Goal: Task Accomplishment & Management: Manage account settings

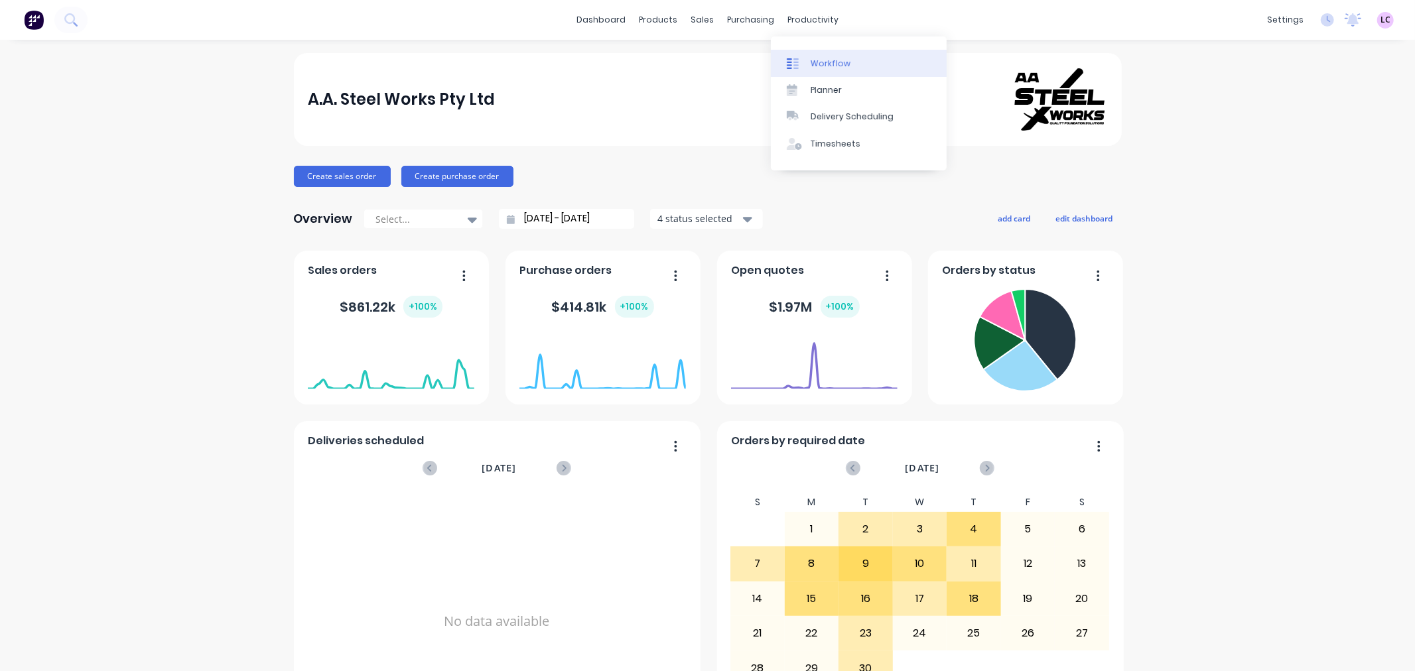
click at [822, 56] on link "Workflow" at bounding box center [859, 63] width 176 height 27
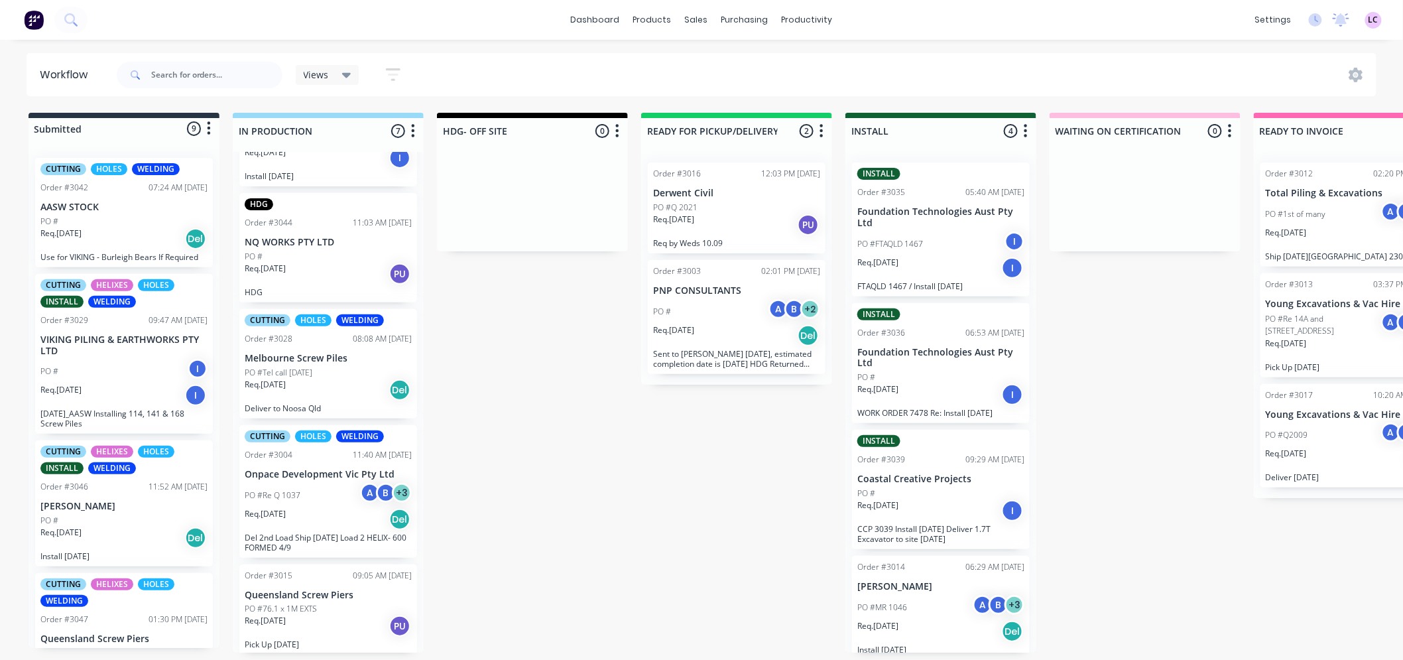
click at [626, 500] on div "Submitted 9 Status colour #273444 hex #273444 Save Cancel Summaries Total order…" at bounding box center [903, 383] width 1827 height 540
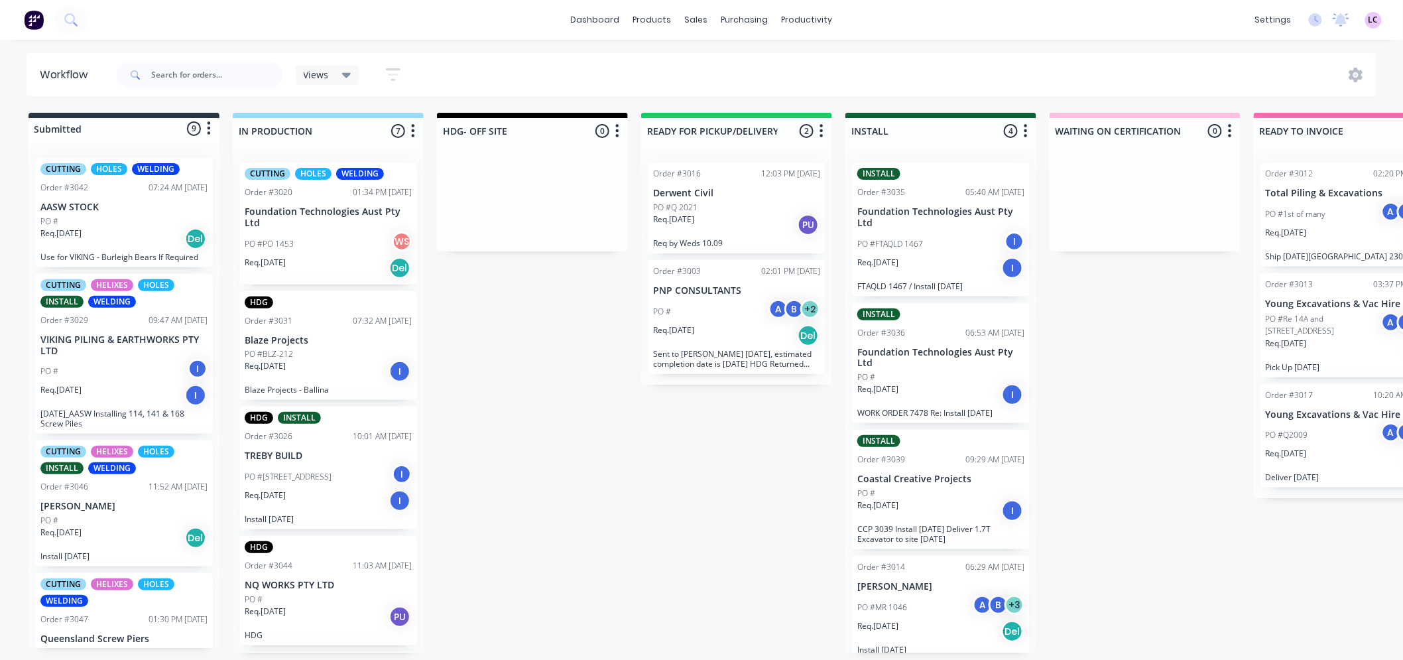
click at [309, 210] on p "Foundation Technologies Aust Pty Ltd" at bounding box center [328, 217] width 167 height 23
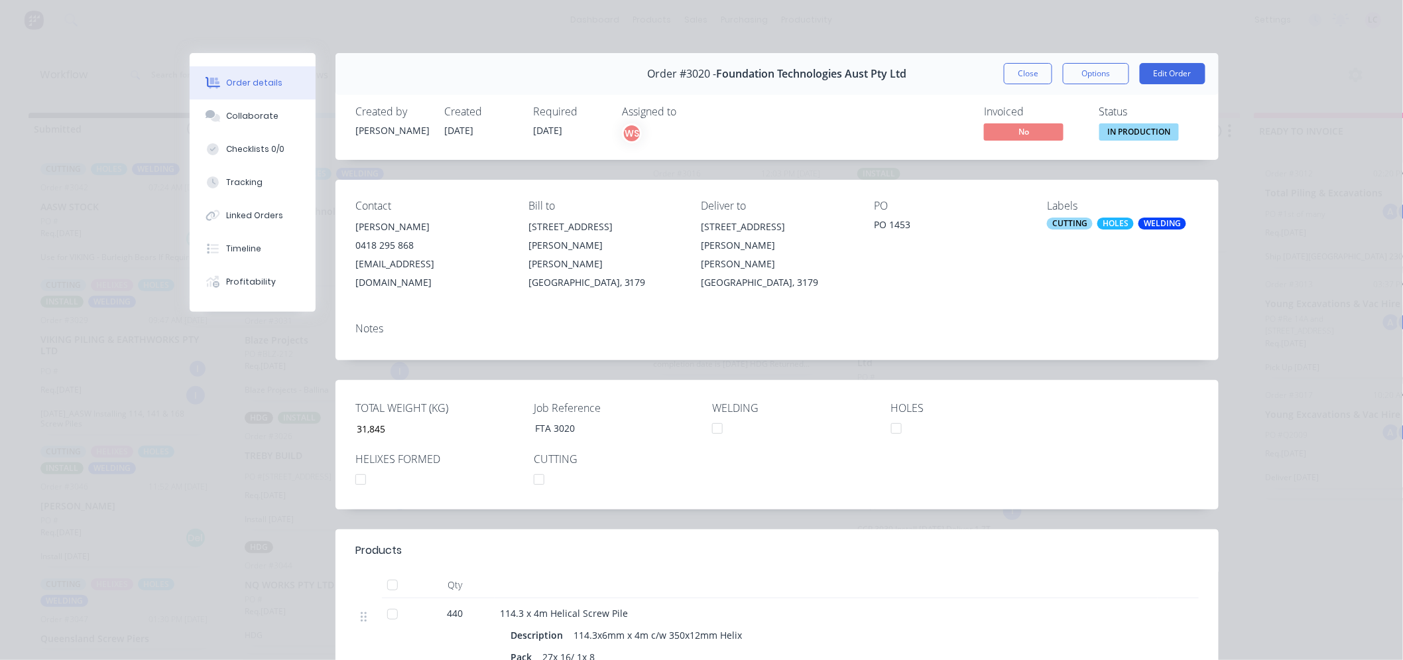
click at [1084, 227] on div "CUTTING" at bounding box center [1070, 224] width 46 height 12
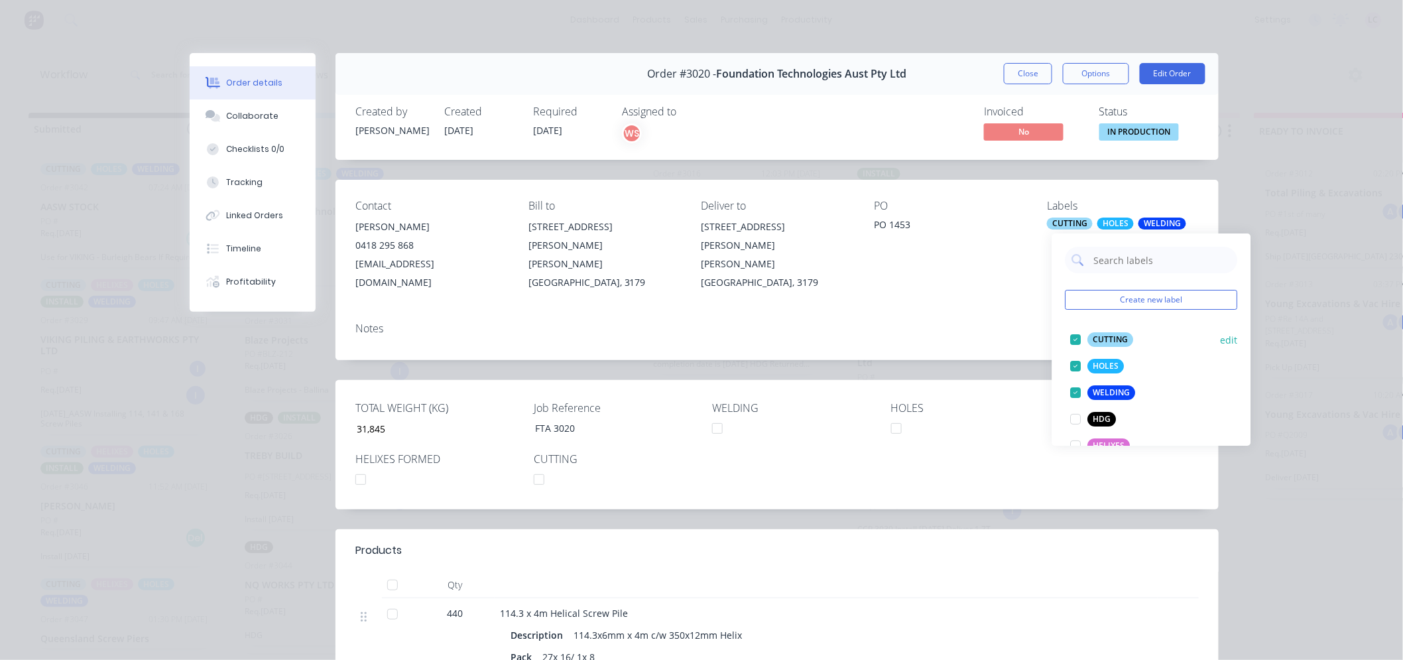
click at [1072, 340] on div at bounding box center [1076, 339] width 27 height 27
click at [1075, 336] on div at bounding box center [1076, 339] width 27 height 27
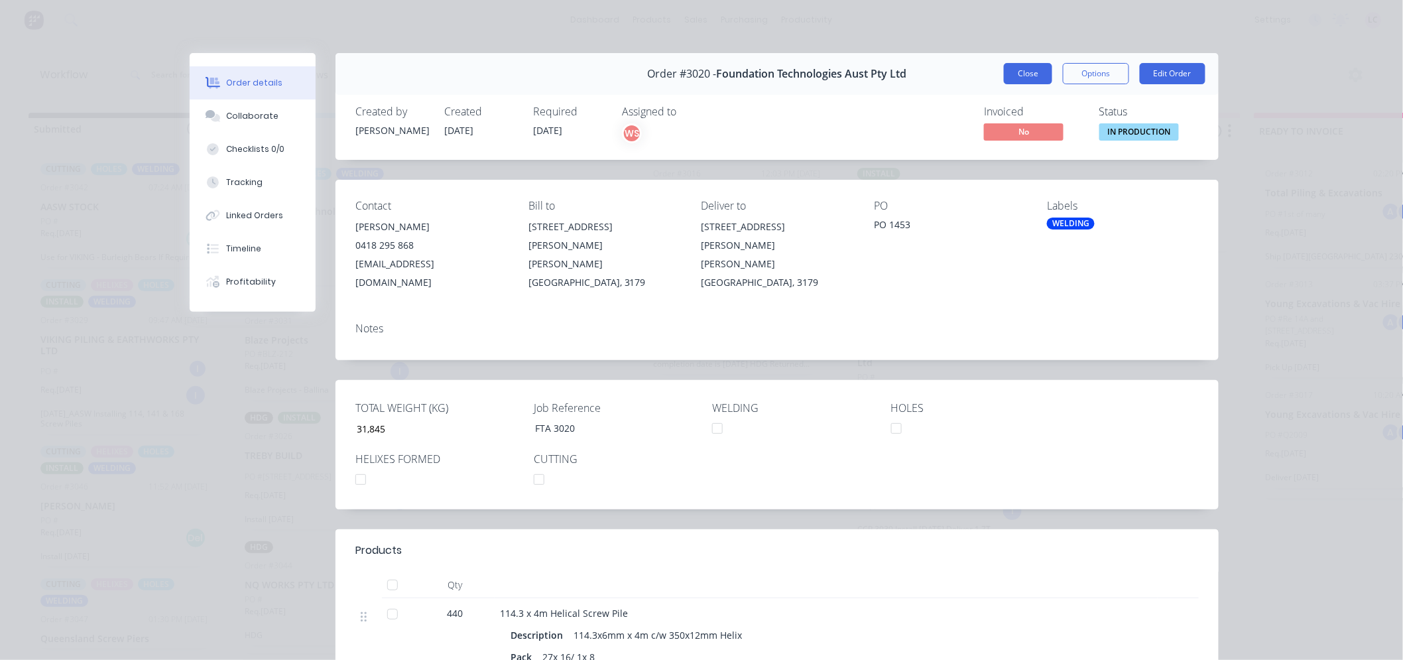
click at [1013, 70] on button "Close" at bounding box center [1028, 73] width 48 height 21
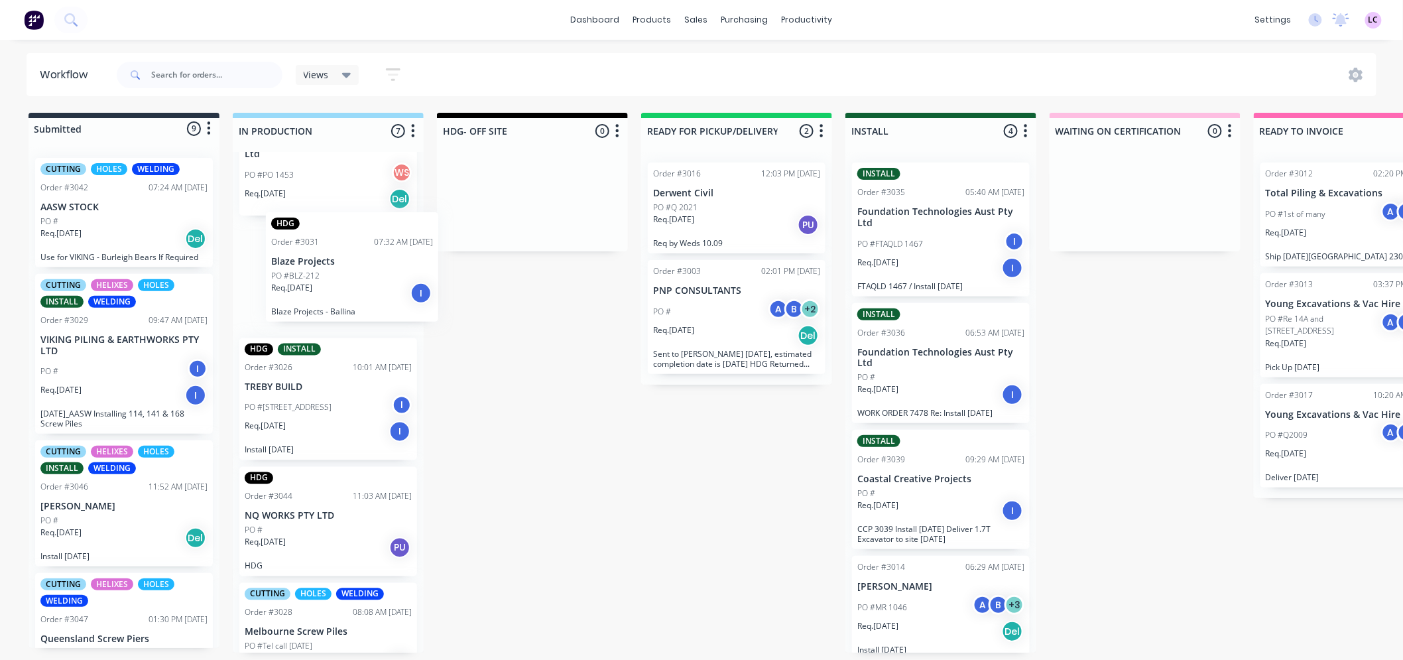
scroll to position [69, 0]
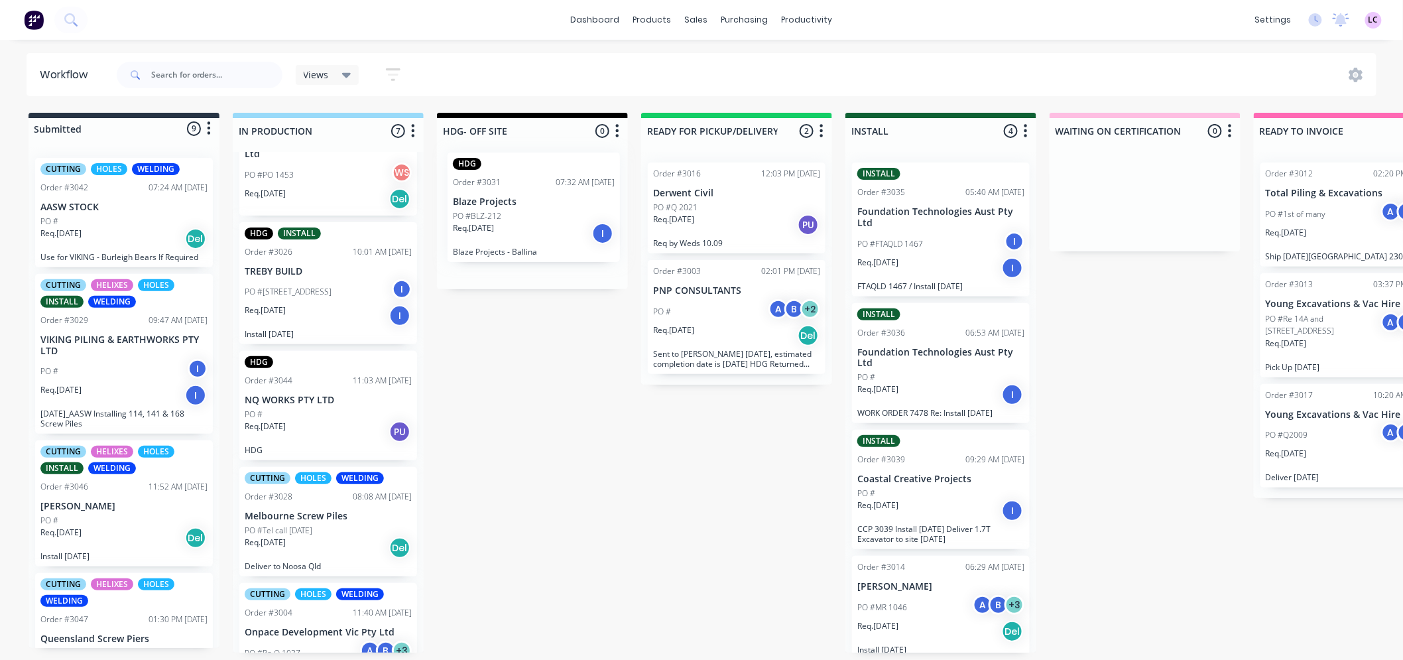
drag, startPoint x: 314, startPoint y: 273, endPoint x: 528, endPoint y: 206, distance: 223.8
click at [528, 206] on div "Submitted 9 Status colour #273444 hex #273444 Save Cancel Summaries Total order…" at bounding box center [903, 383] width 1827 height 540
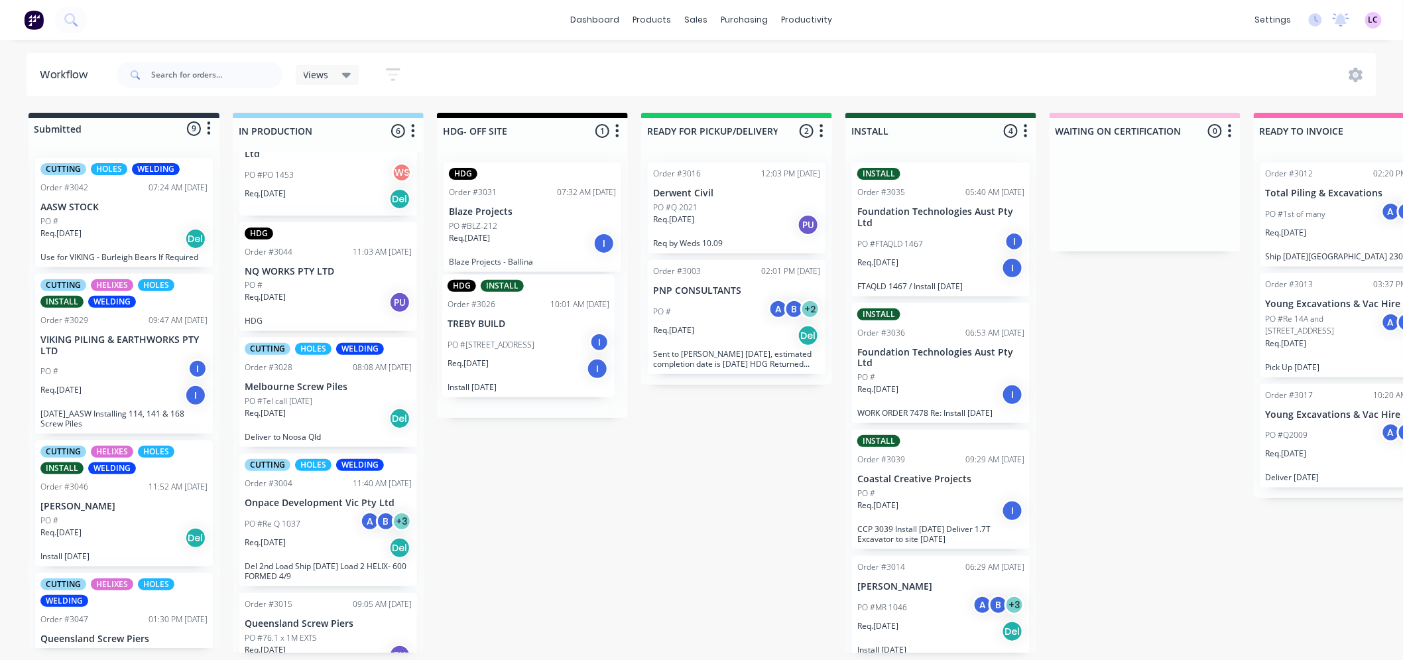
drag, startPoint x: 306, startPoint y: 296, endPoint x: 513, endPoint y: 350, distance: 213.6
click at [513, 350] on div "Submitted 9 Status colour #273444 hex #273444 Save Cancel Summaries Total order…" at bounding box center [903, 383] width 1827 height 540
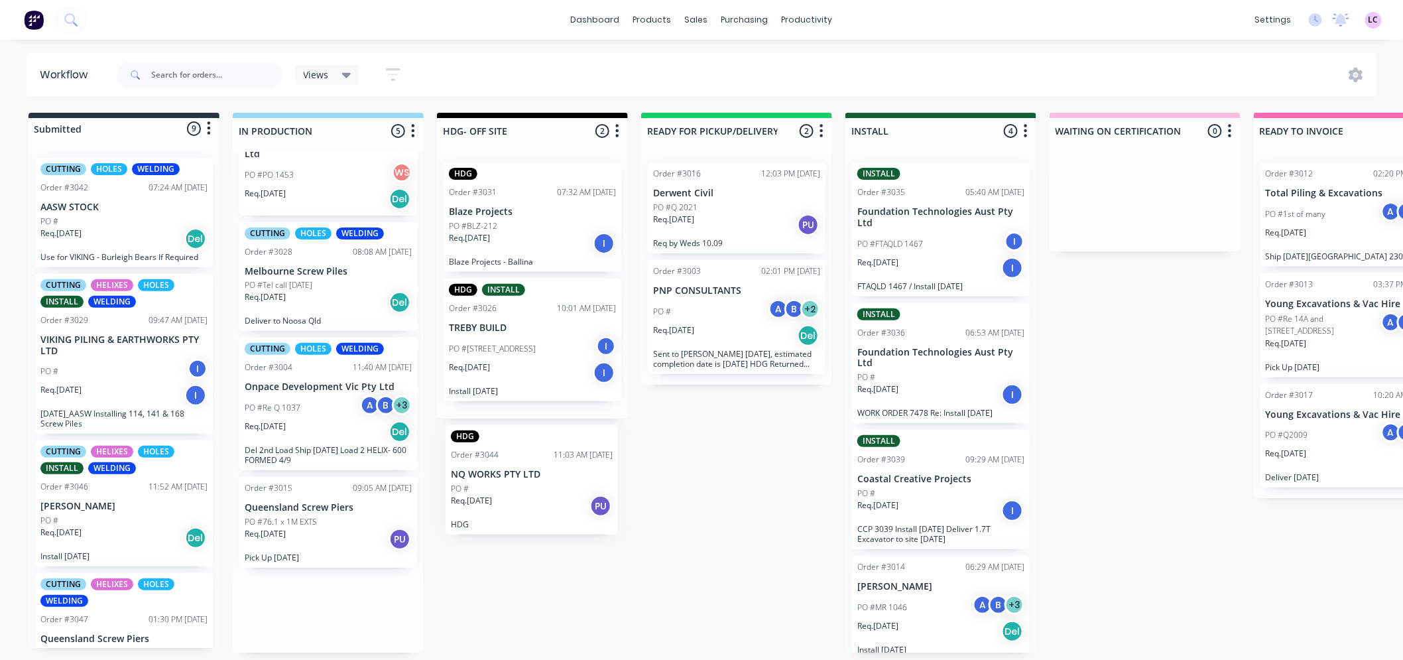
drag, startPoint x: 319, startPoint y: 282, endPoint x: 527, endPoint y: 489, distance: 293.6
click at [527, 489] on div "Submitted 9 Status colour #273444 hex #273444 Save Cancel Summaries Total order…" at bounding box center [903, 383] width 1827 height 540
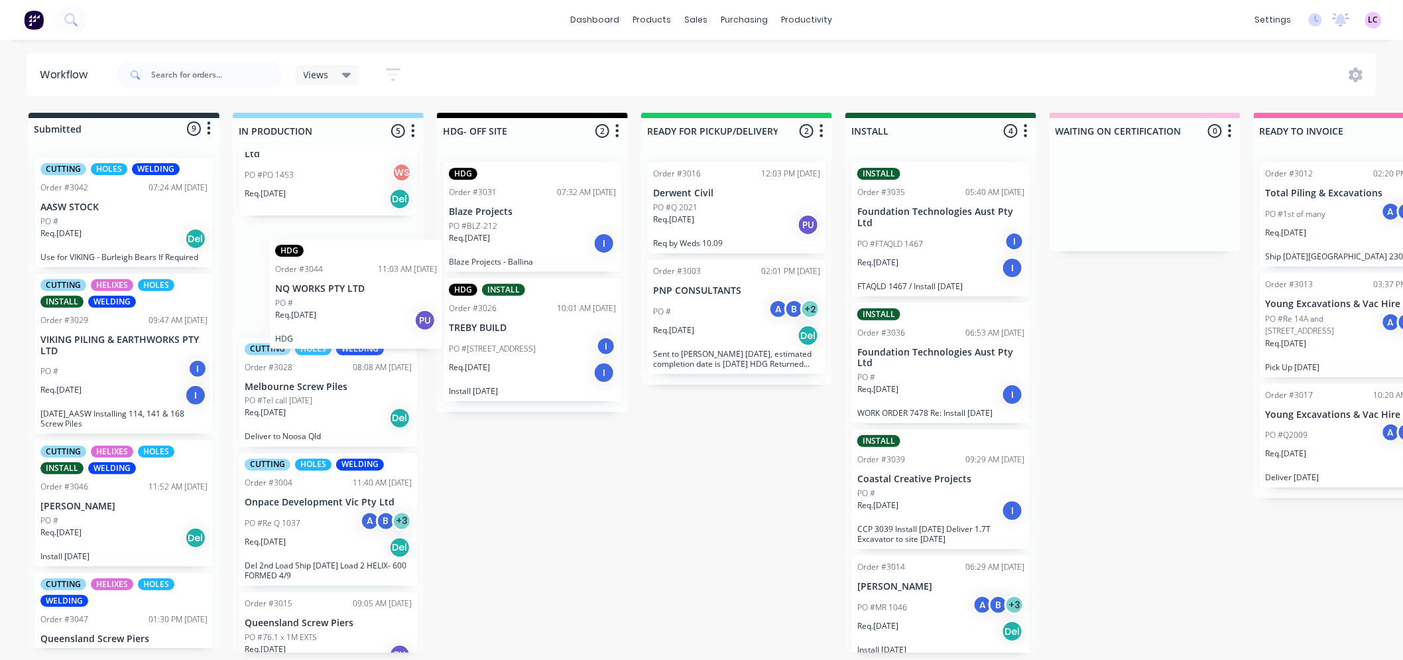
scroll to position [68, 0]
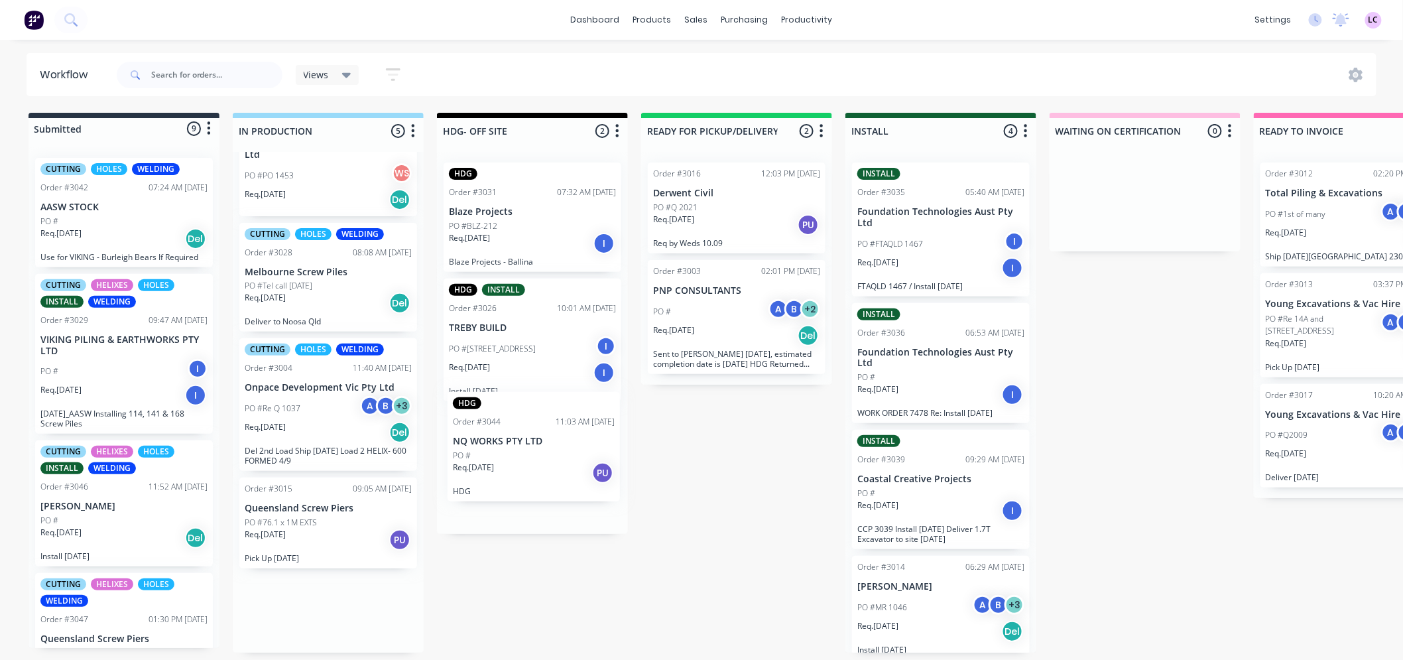
drag, startPoint x: 350, startPoint y: 282, endPoint x: 515, endPoint y: 435, distance: 225.3
click at [515, 435] on div "Submitted 9 Status colour #273444 hex #273444 Save Cancel Summaries Total order…" at bounding box center [903, 383] width 1827 height 540
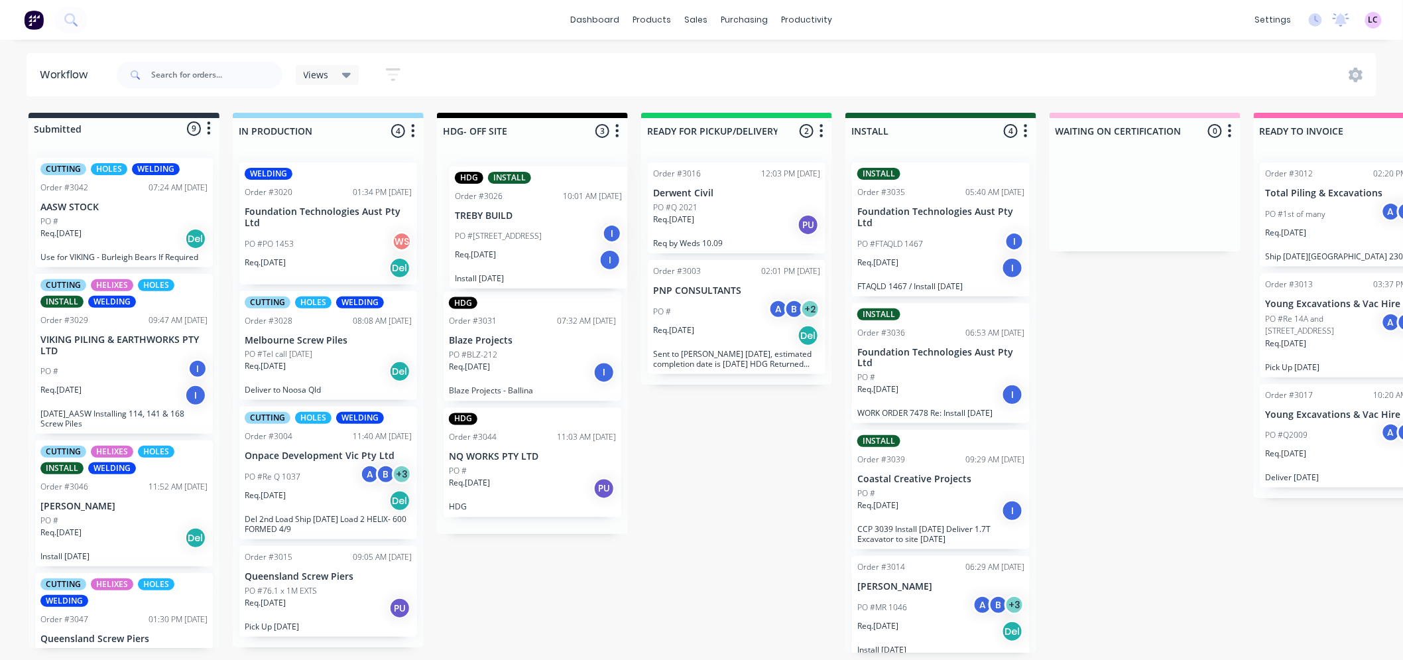
drag, startPoint x: 485, startPoint y: 348, endPoint x: 491, endPoint y: 229, distance: 118.2
click at [491, 229] on div "HDG Order #3031 07:32 AM [DATE] Blaze Projects PO #BLZ-212 Req. [DATE] I Blaze …" at bounding box center [532, 343] width 191 height 382
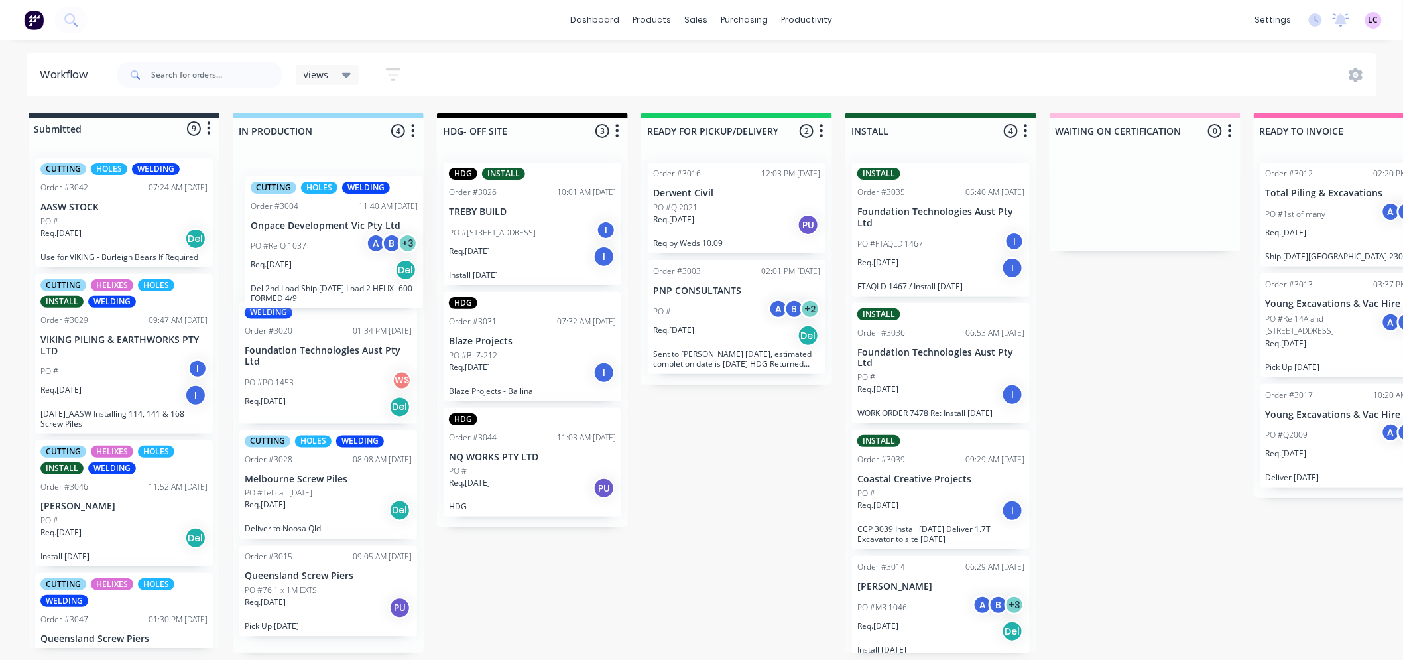
drag, startPoint x: 295, startPoint y: 445, endPoint x: 302, endPoint y: 208, distance: 236.9
click at [302, 208] on div "WELDING Order #3020 01:34 PM [DATE] Foundation Technologies Aust Pty Ltd PO #PO…" at bounding box center [328, 402] width 191 height 501
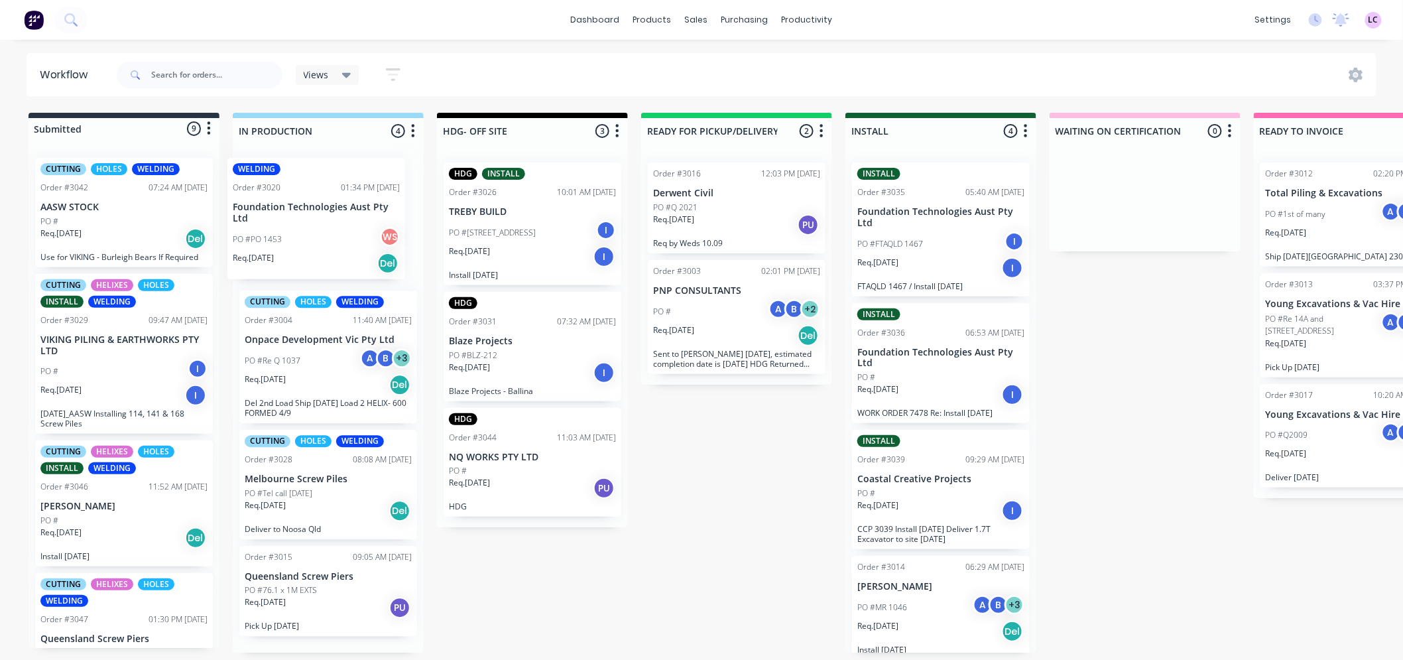
drag, startPoint x: 340, startPoint y: 379, endPoint x: 329, endPoint y: 233, distance: 145.7
click at [329, 233] on div "CUTTING HOLES WELDING Order #3004 11:40 AM [DATE] Onpace Development Vic Pty Lt…" at bounding box center [328, 402] width 191 height 501
click at [322, 580] on div "Order #3015 09:05 AM [DATE] Queensland Screw Piers PO #76.1 x 1M EXTS Req. [DAT…" at bounding box center [328, 591] width 178 height 91
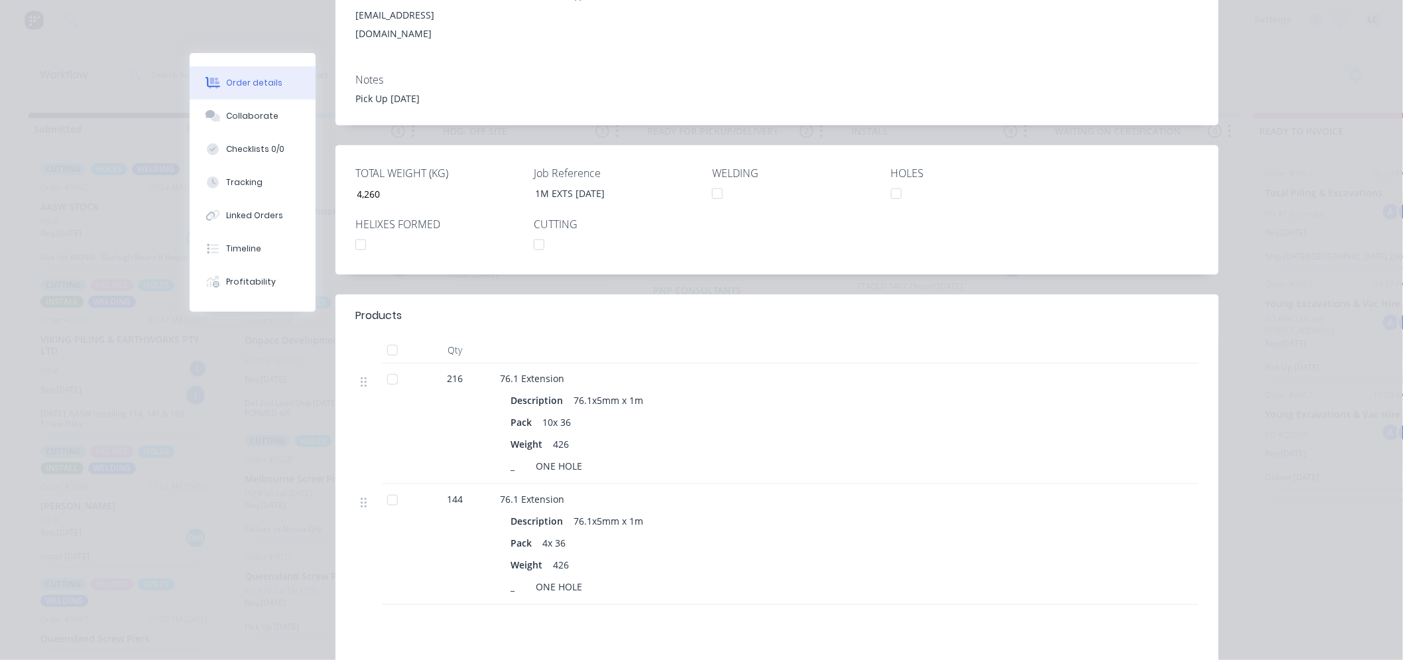
scroll to position [0, 0]
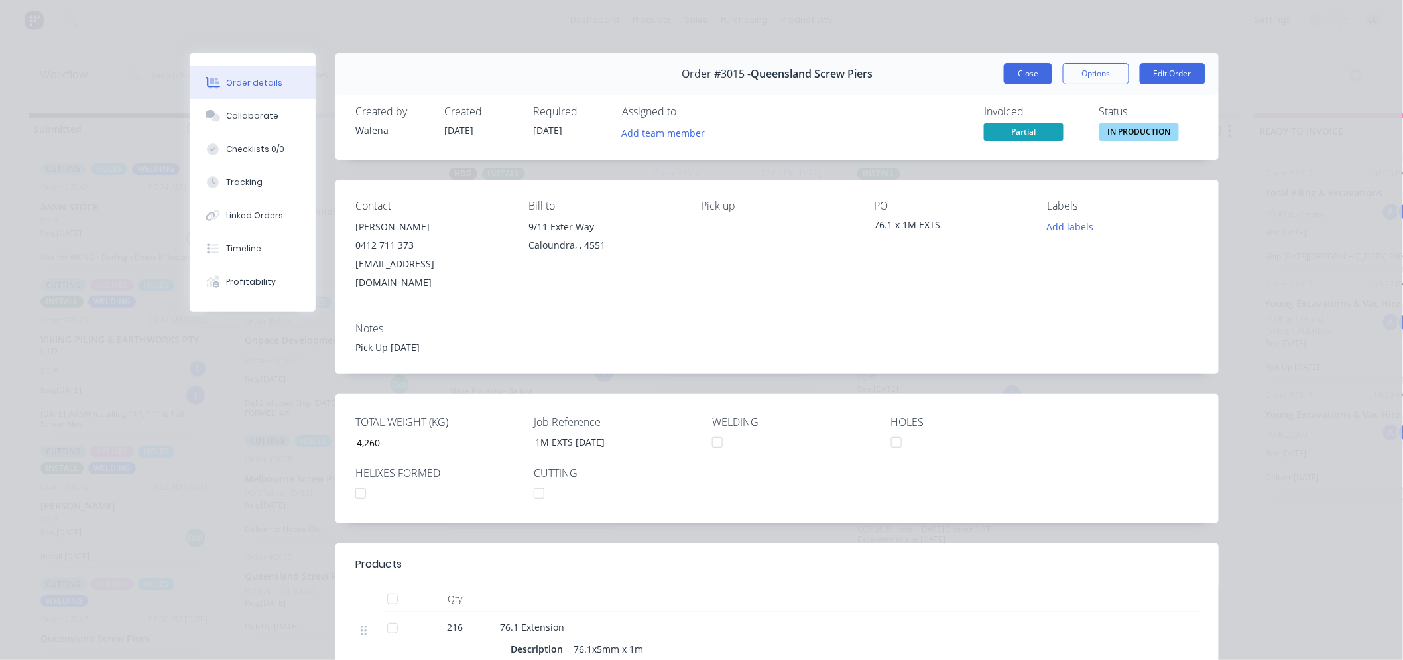
click at [1008, 71] on button "Close" at bounding box center [1028, 73] width 48 height 21
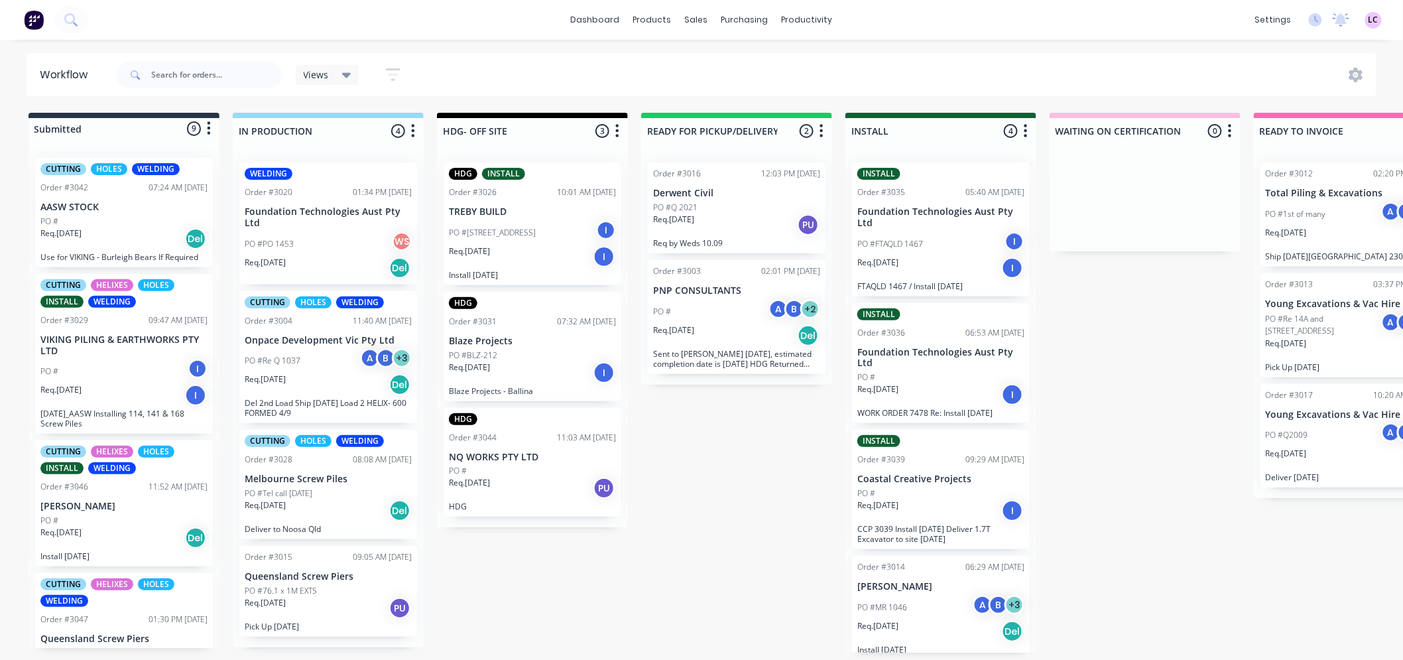
click at [362, 586] on div "PO #76.1 x 1M EXTS" at bounding box center [328, 591] width 167 height 12
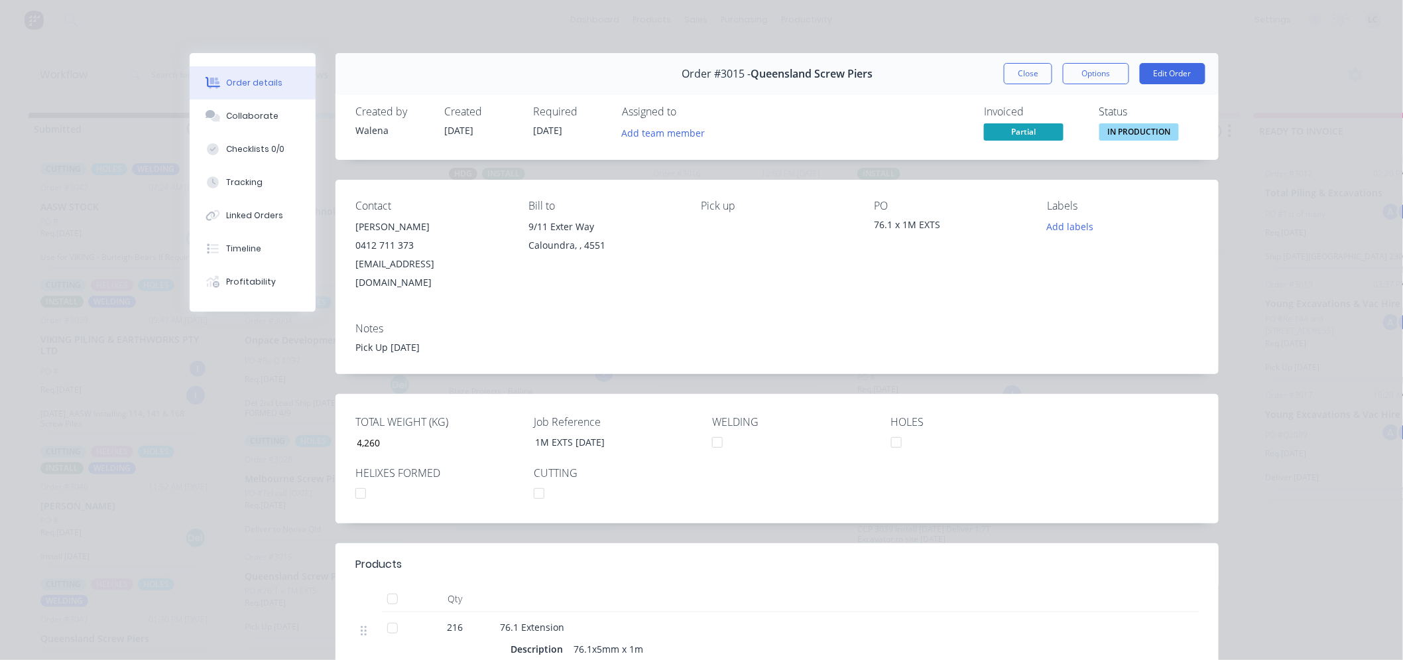
click at [1011, 131] on span "Partial" at bounding box center [1024, 131] width 80 height 17
click at [1023, 78] on button "Close" at bounding box center [1028, 73] width 48 height 21
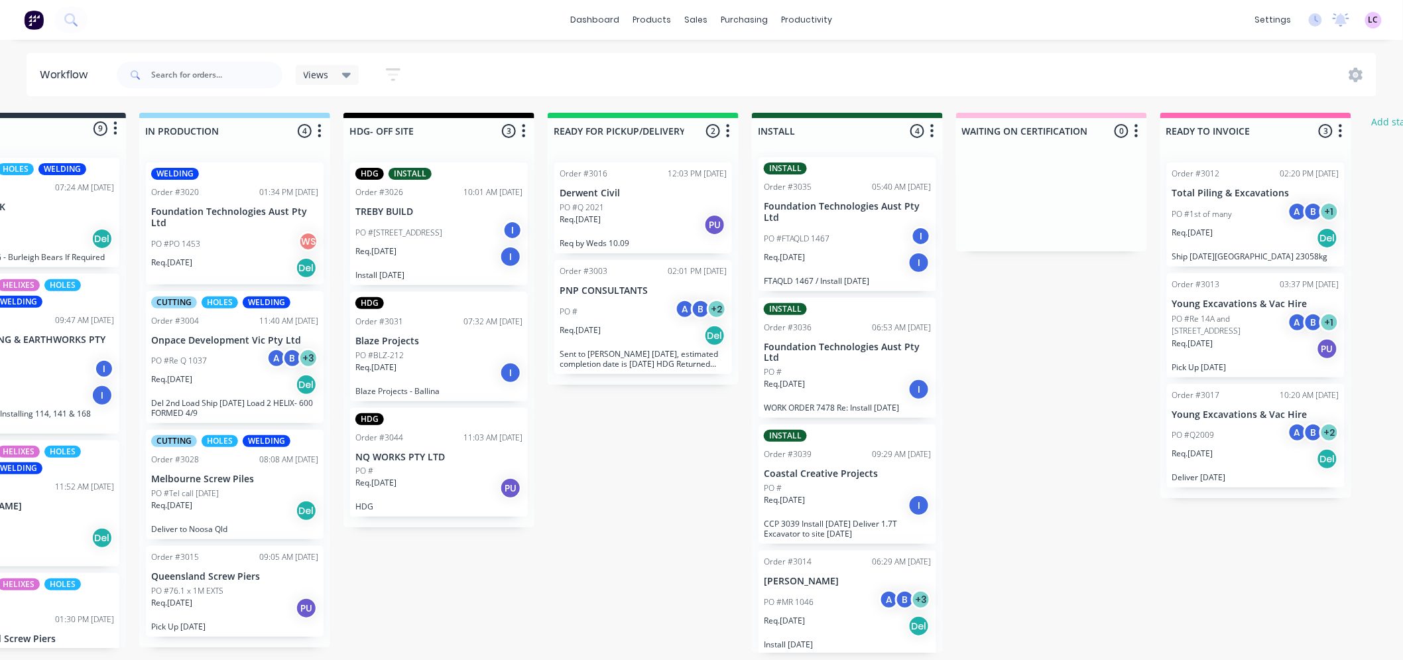
scroll to position [3, 27]
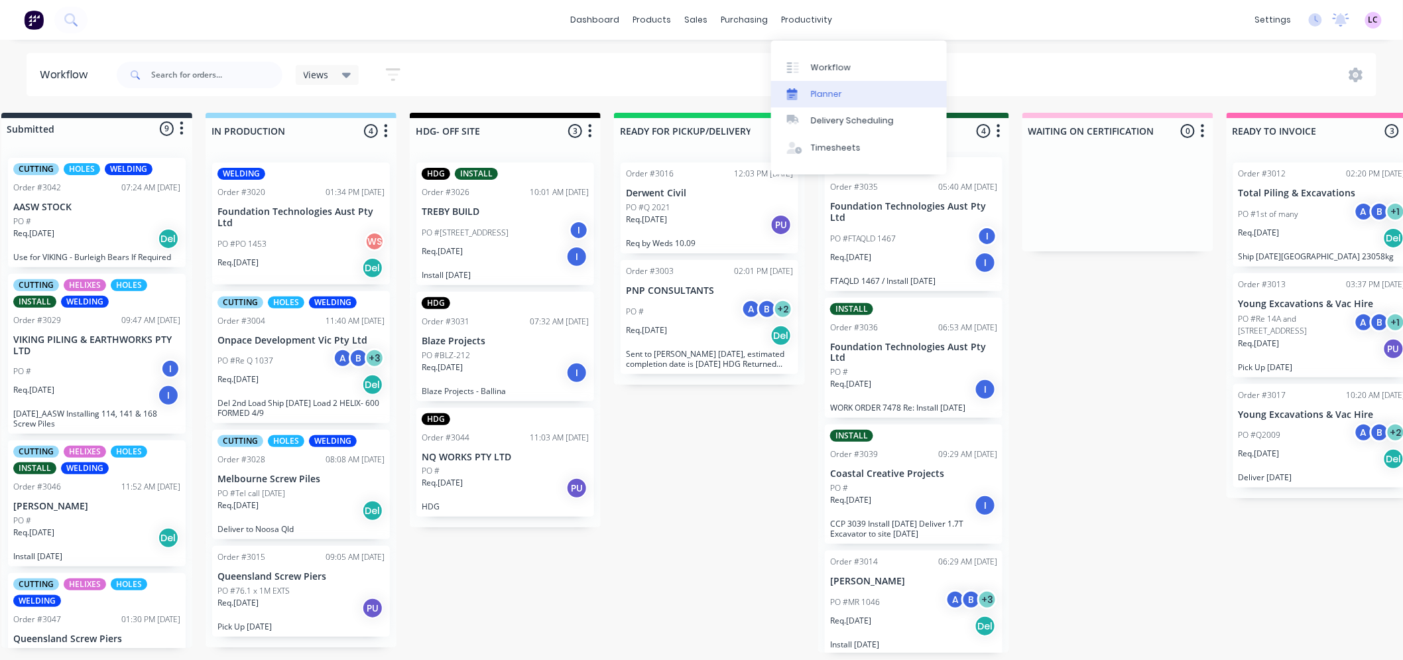
click at [843, 94] on link "Planner" at bounding box center [859, 94] width 176 height 27
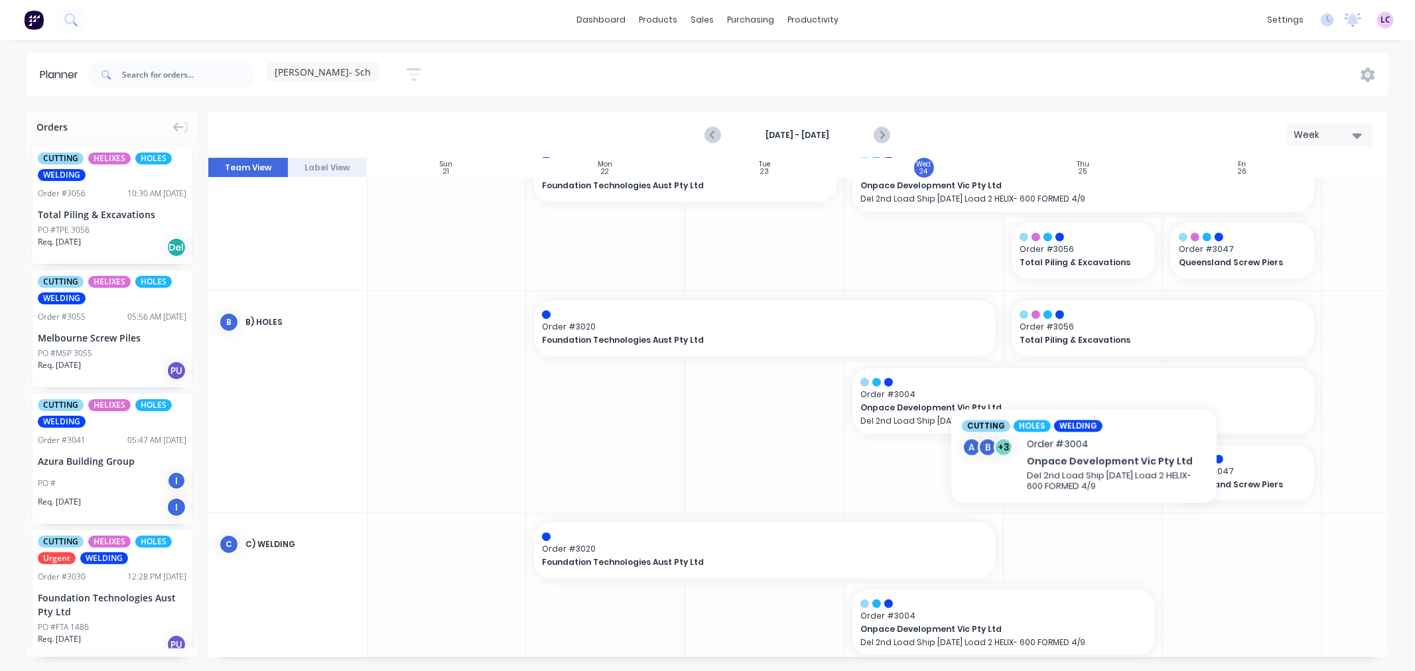
scroll to position [294, 1]
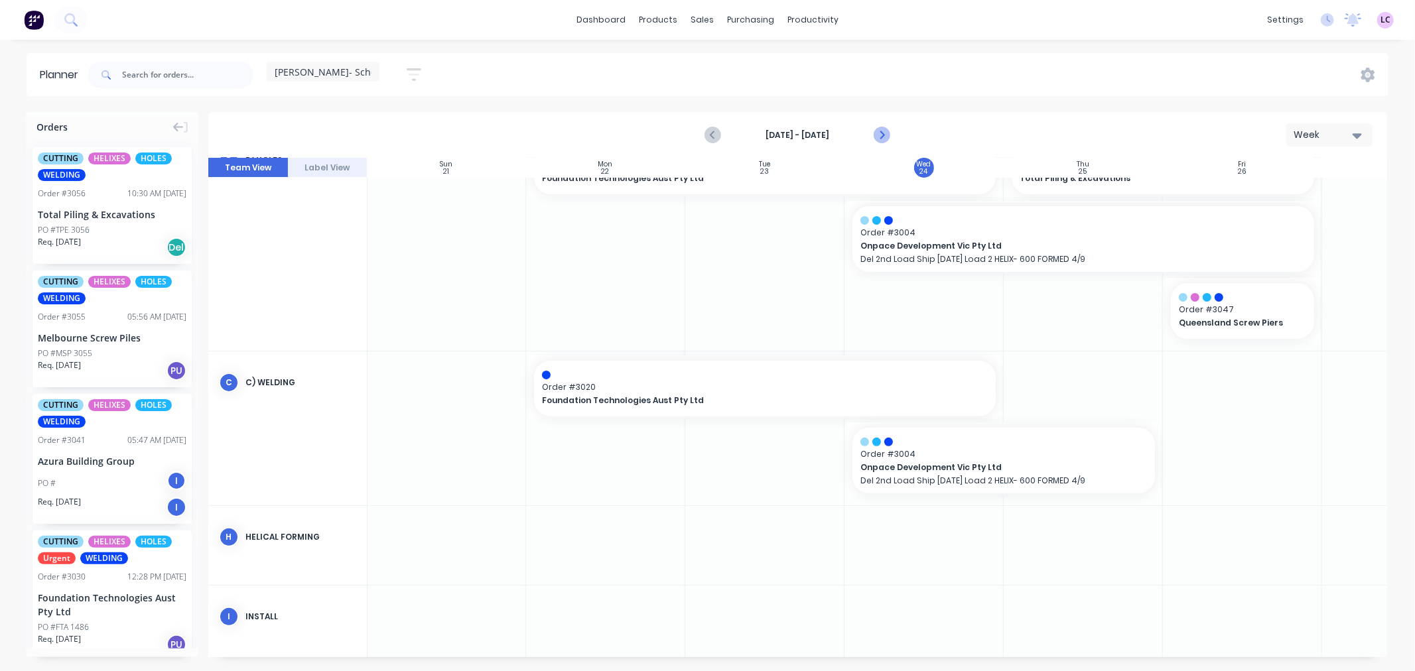
click at [877, 127] on icon "Next page" at bounding box center [881, 135] width 16 height 16
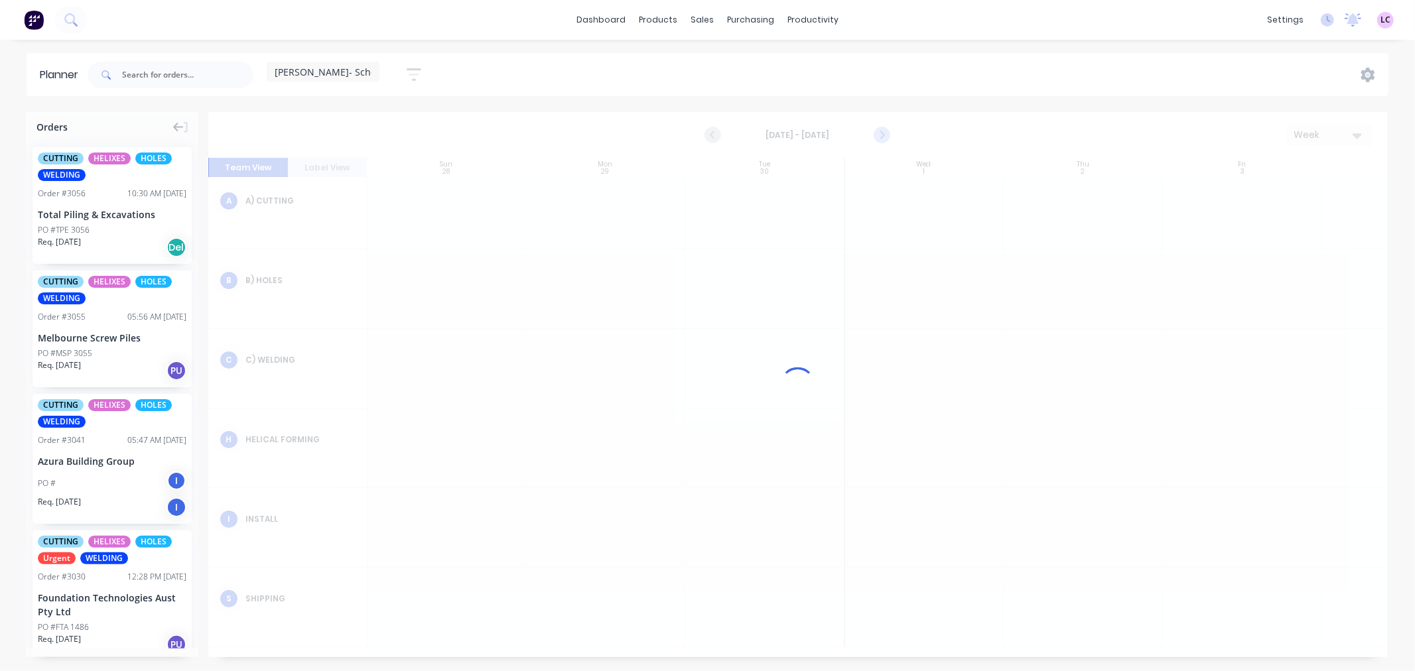
scroll to position [77, 1]
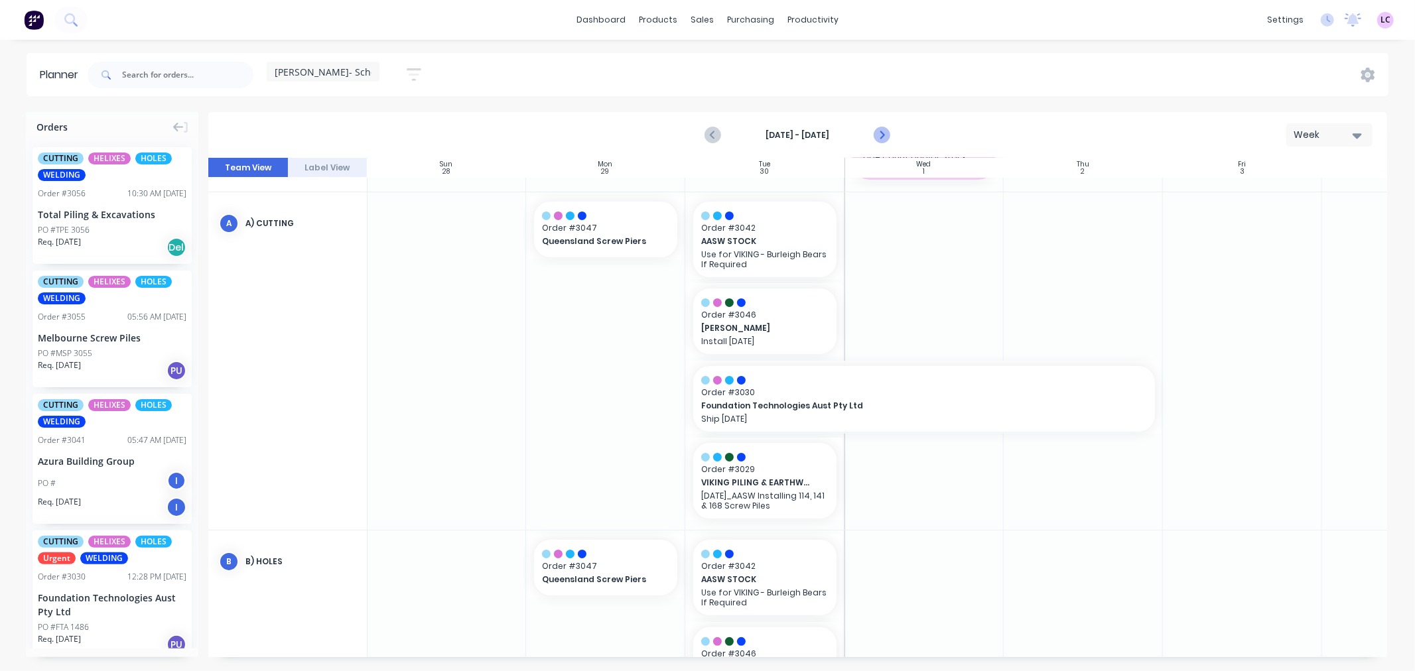
click at [877, 127] on icon "Next page" at bounding box center [881, 135] width 16 height 16
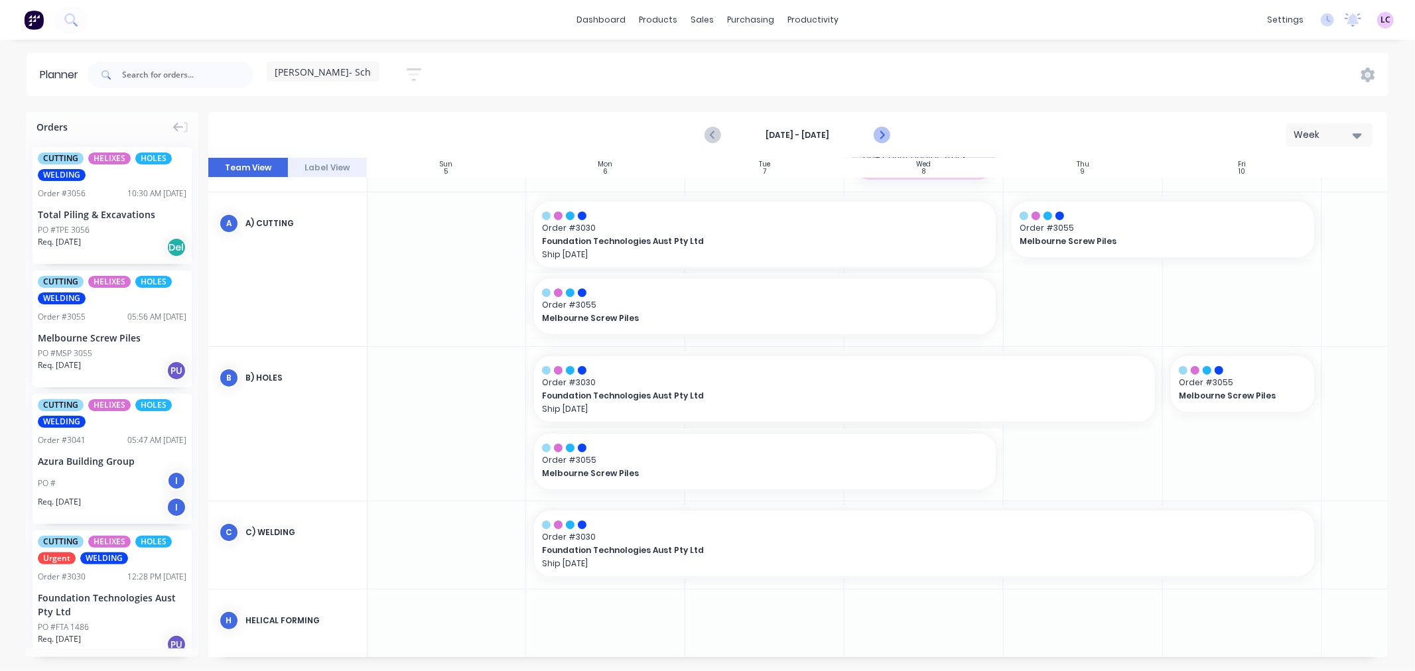
click at [877, 127] on icon "Next page" at bounding box center [881, 135] width 16 height 16
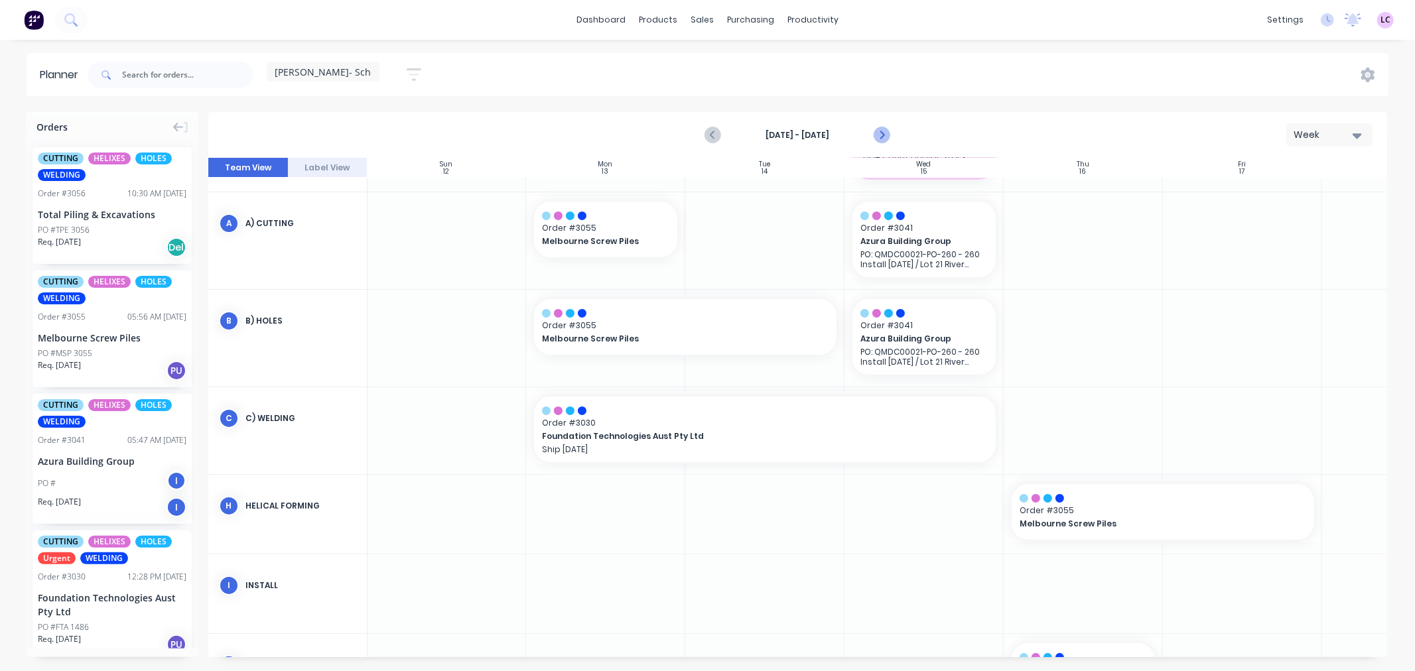
click at [877, 127] on icon "Next page" at bounding box center [881, 135] width 16 height 16
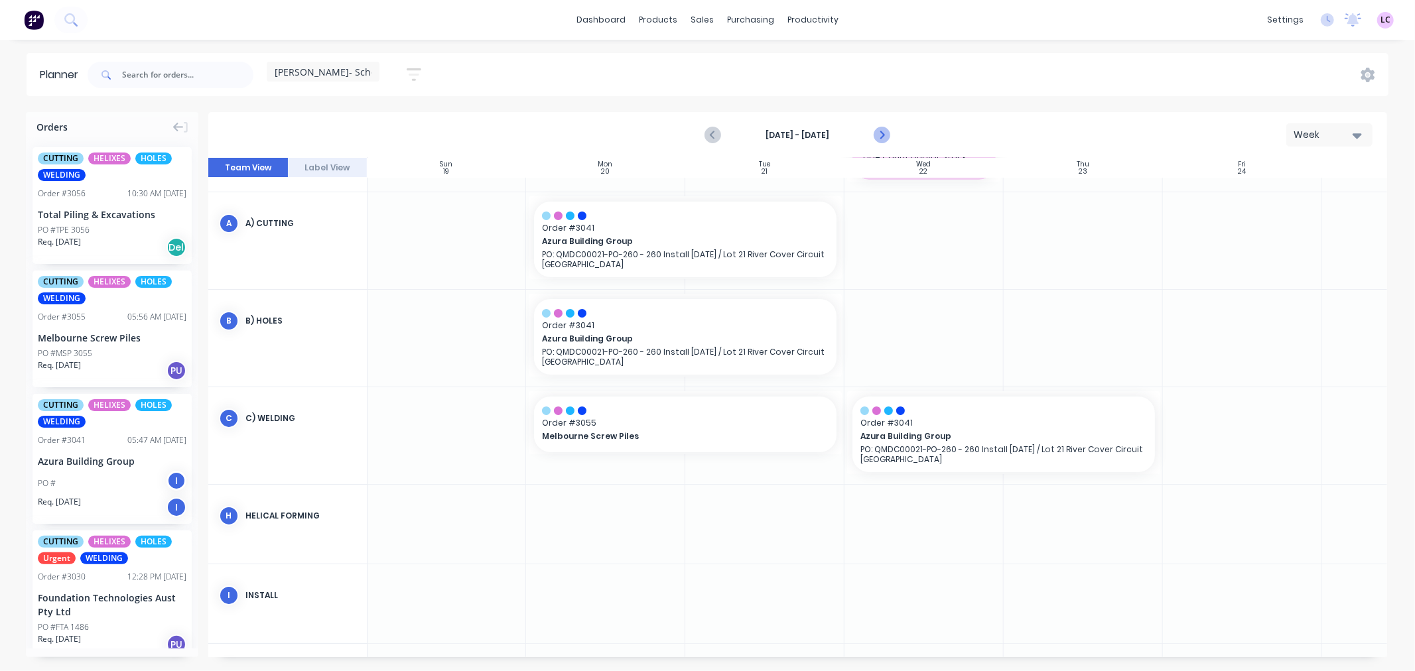
click at [877, 127] on icon "Next page" at bounding box center [881, 135] width 16 height 16
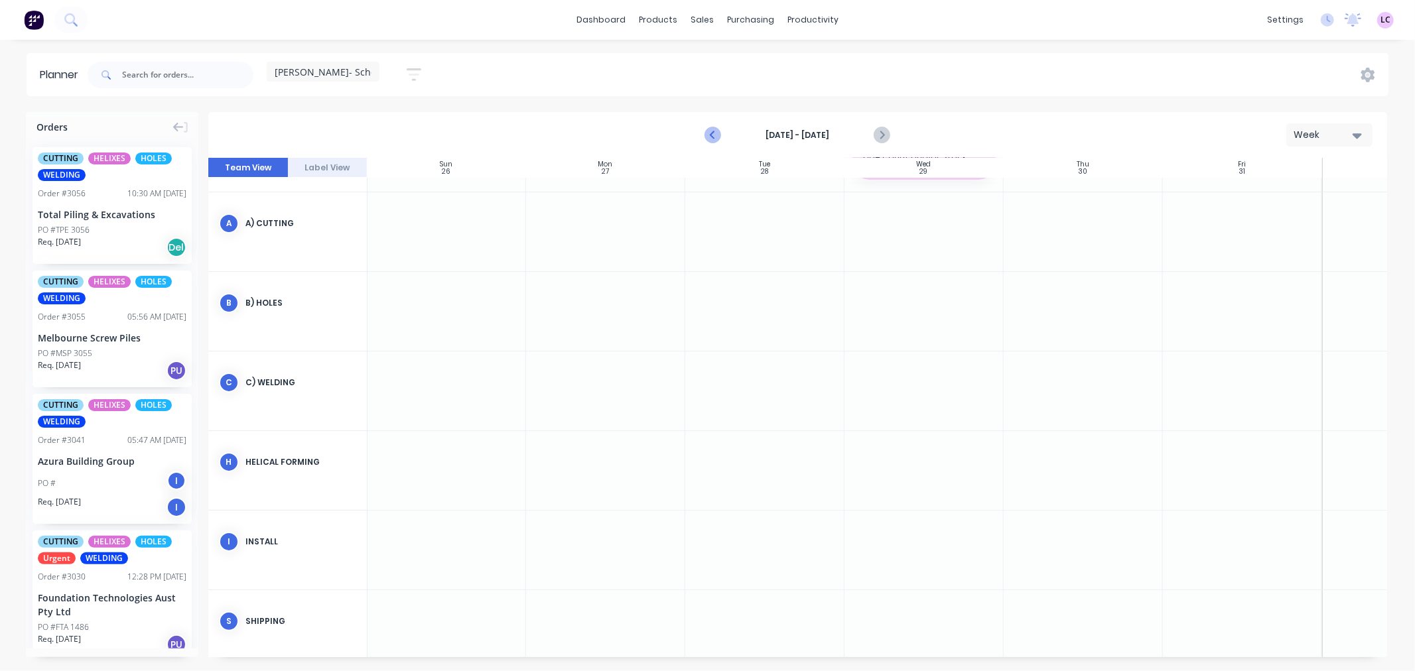
click at [716, 134] on icon "Previous page" at bounding box center [714, 135] width 16 height 16
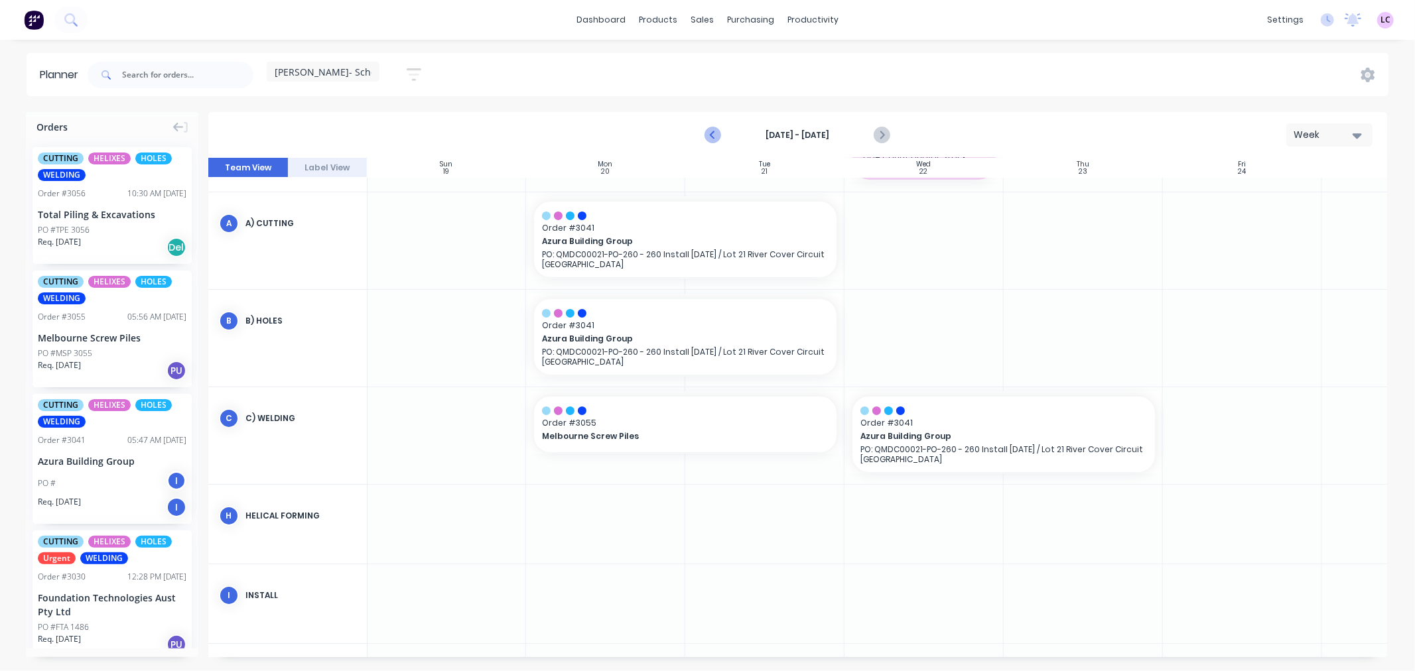
click at [716, 134] on icon "Previous page" at bounding box center [714, 135] width 16 height 16
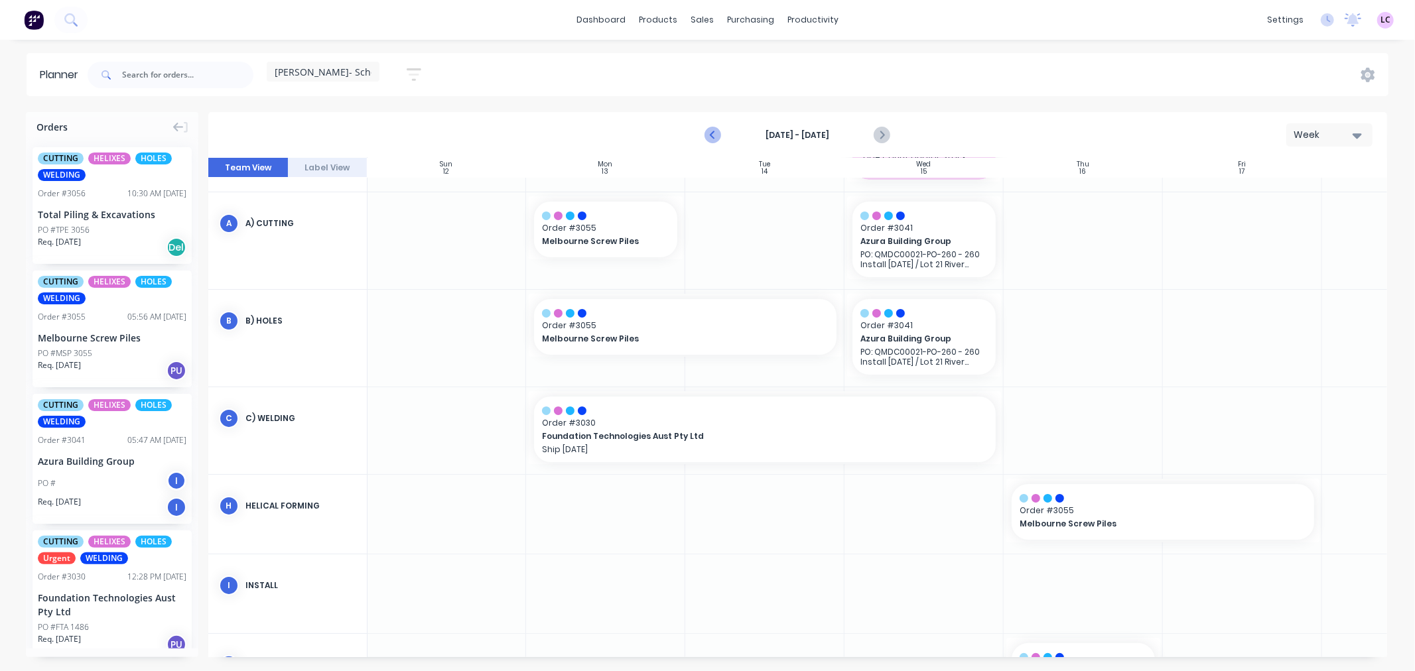
click at [716, 134] on icon "Previous page" at bounding box center [714, 135] width 16 height 16
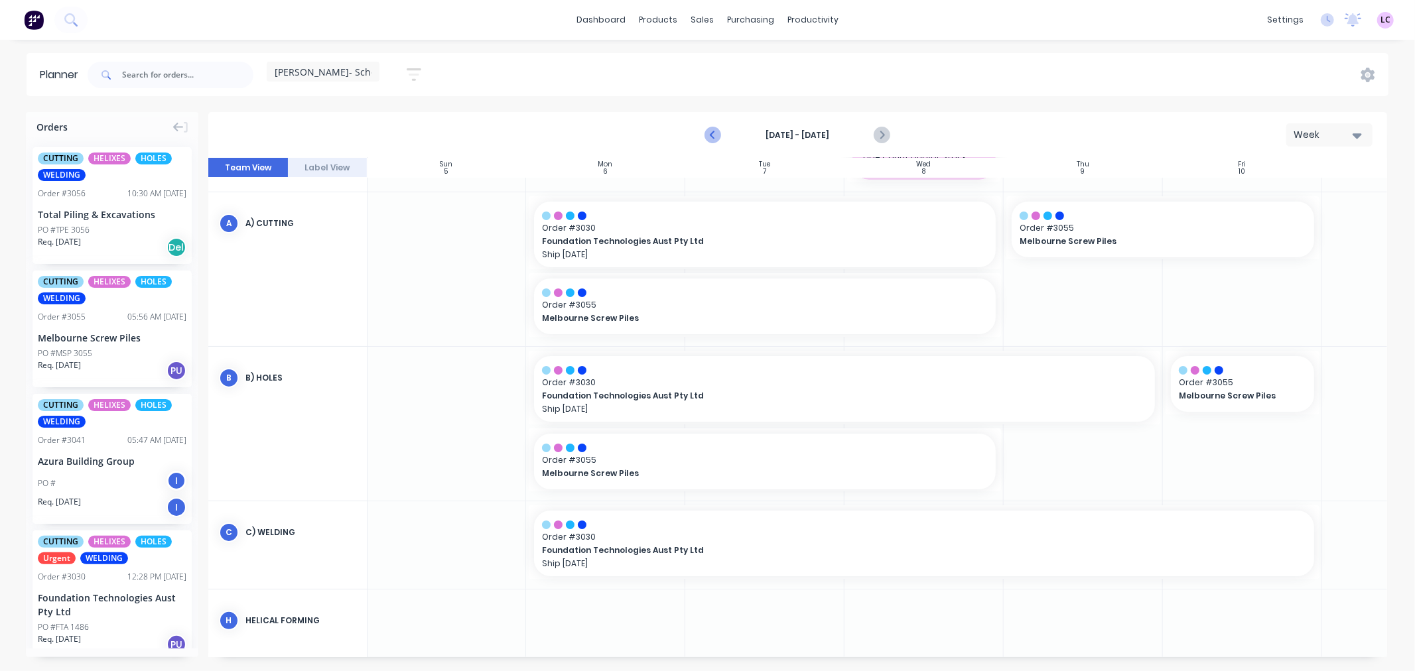
click at [716, 134] on icon "Previous page" at bounding box center [714, 135] width 16 height 16
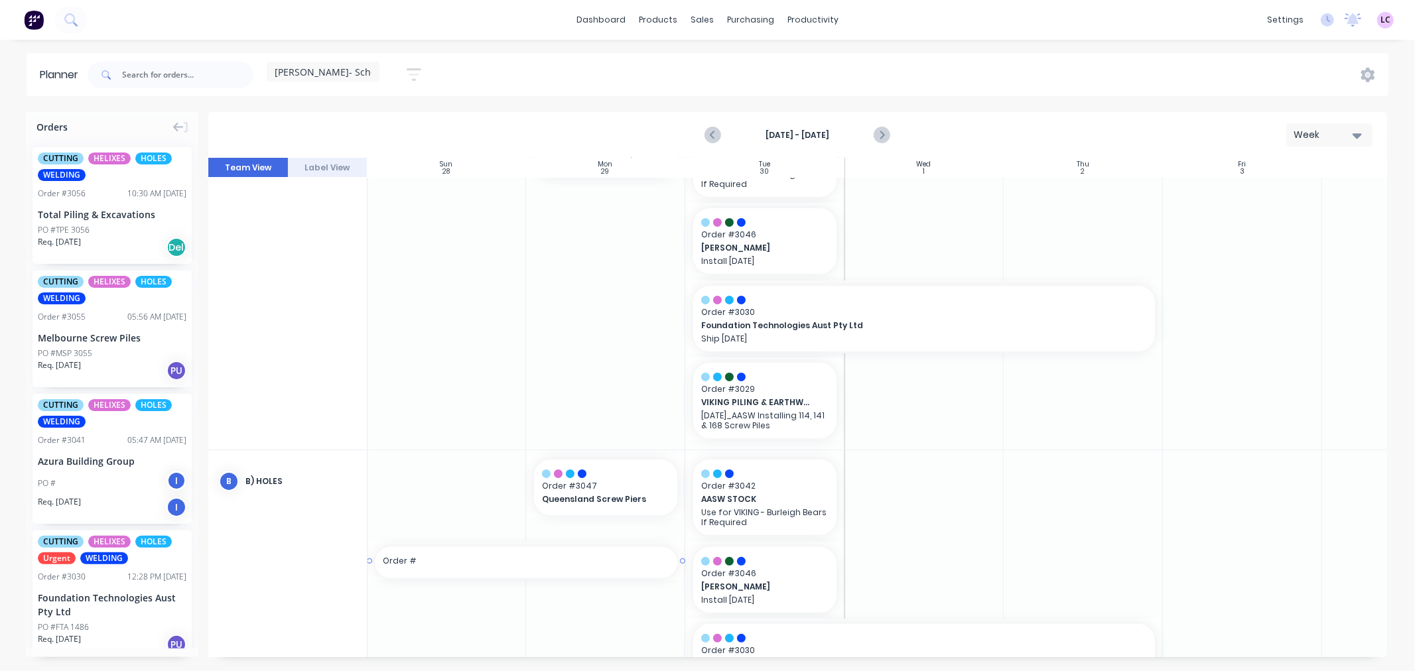
scroll to position [164, 0]
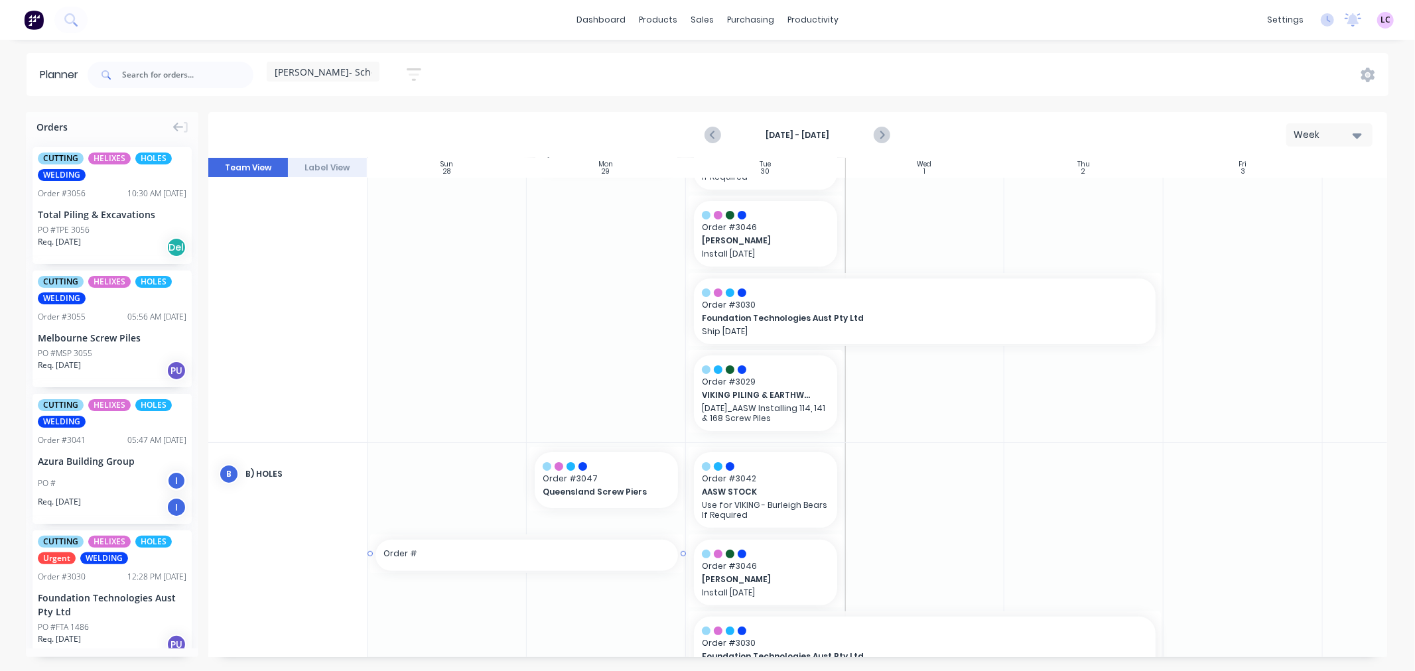
drag, startPoint x: 528, startPoint y: 652, endPoint x: 379, endPoint y: 631, distance: 150.6
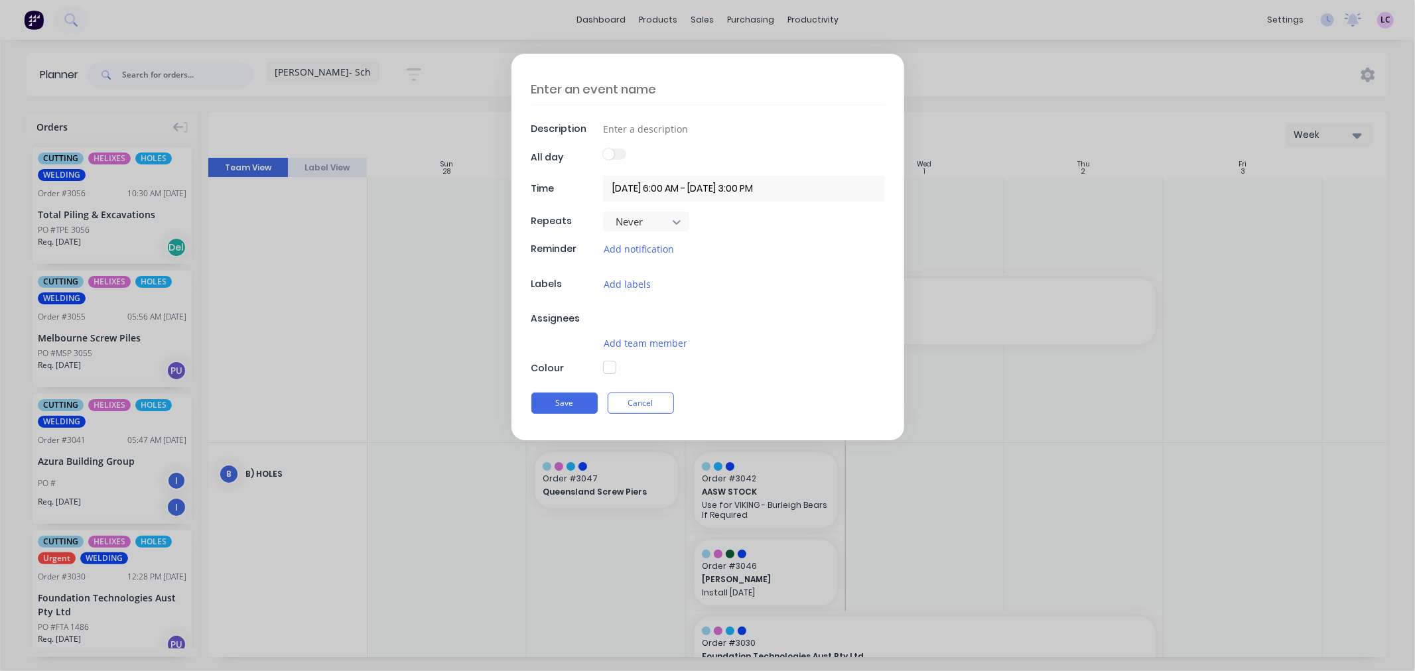
type textarea "x"
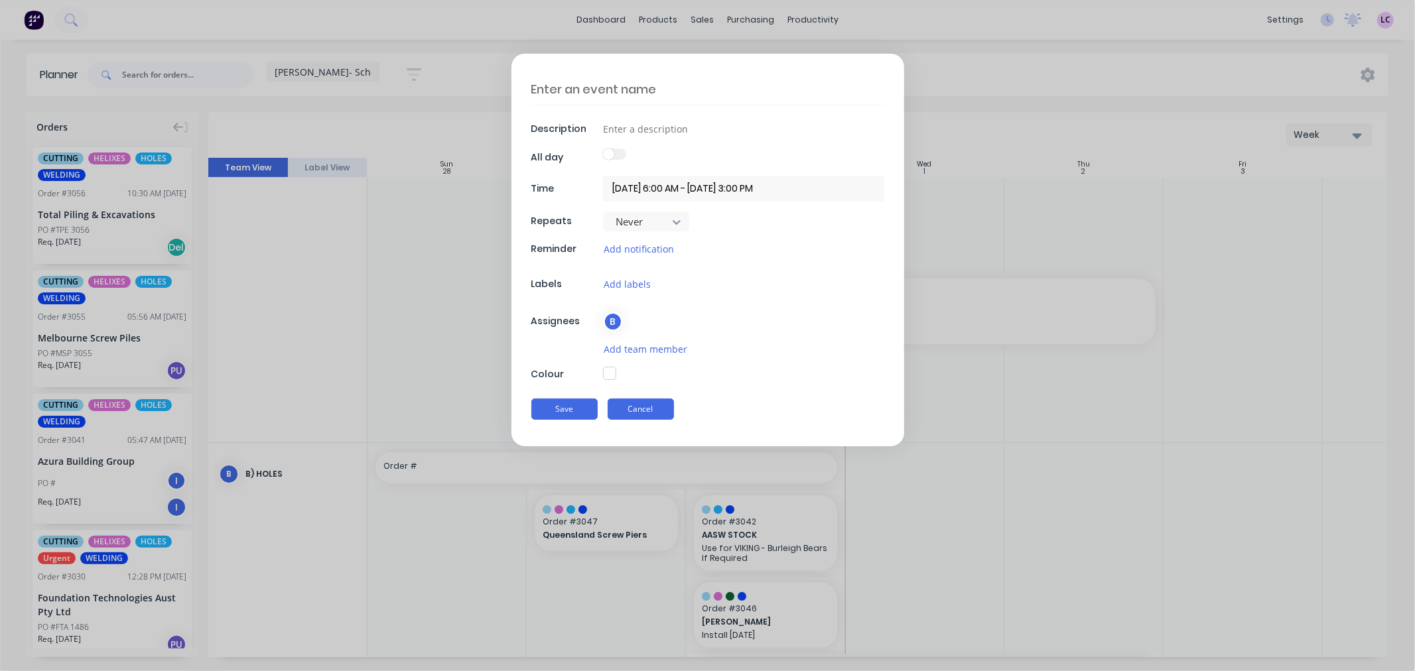
click at [631, 414] on button "Cancel" at bounding box center [641, 409] width 66 height 21
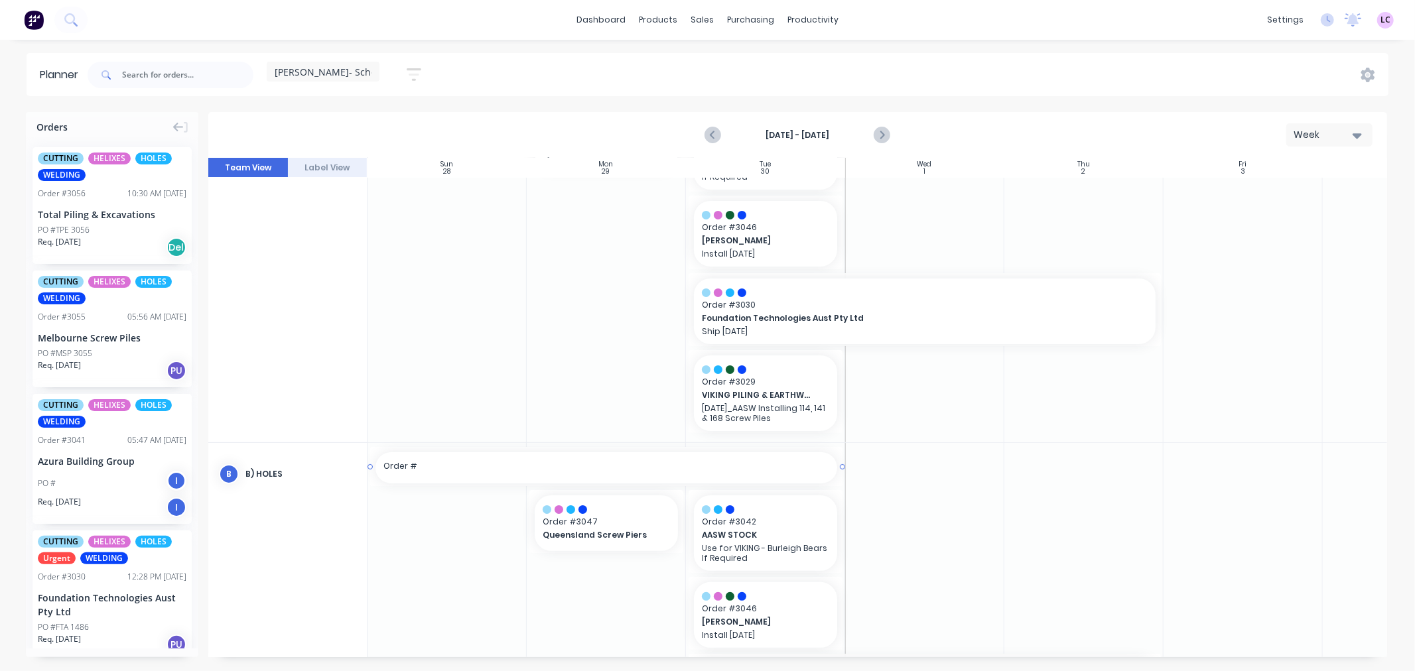
click at [506, 459] on div "Order #" at bounding box center [606, 467] width 462 height 31
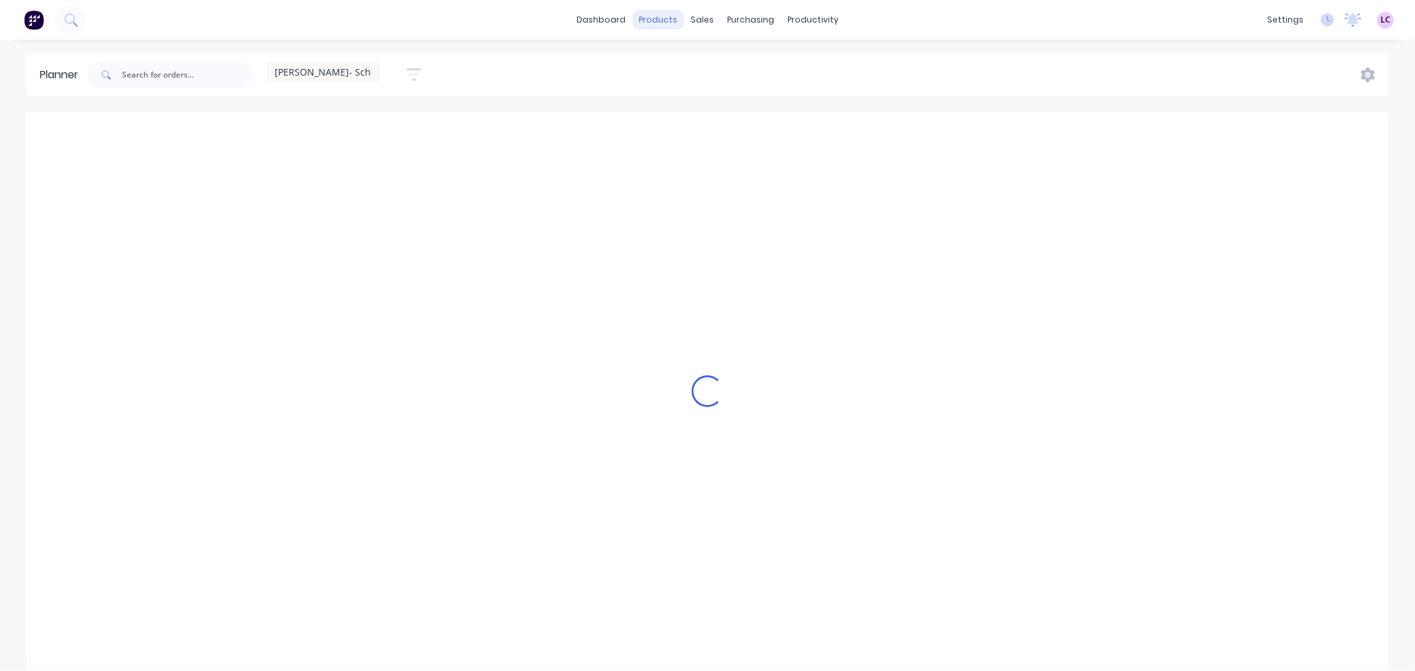
scroll to position [0, 1]
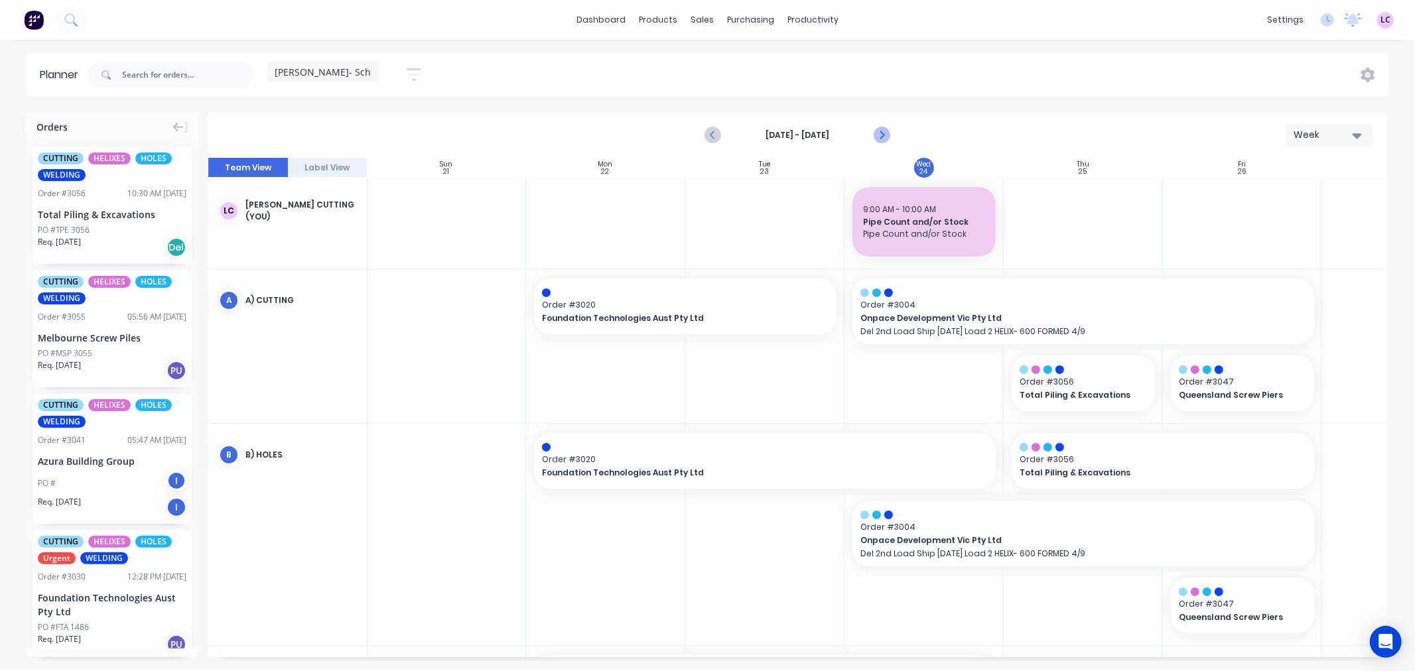
click at [884, 136] on icon "Next page" at bounding box center [881, 135] width 16 height 16
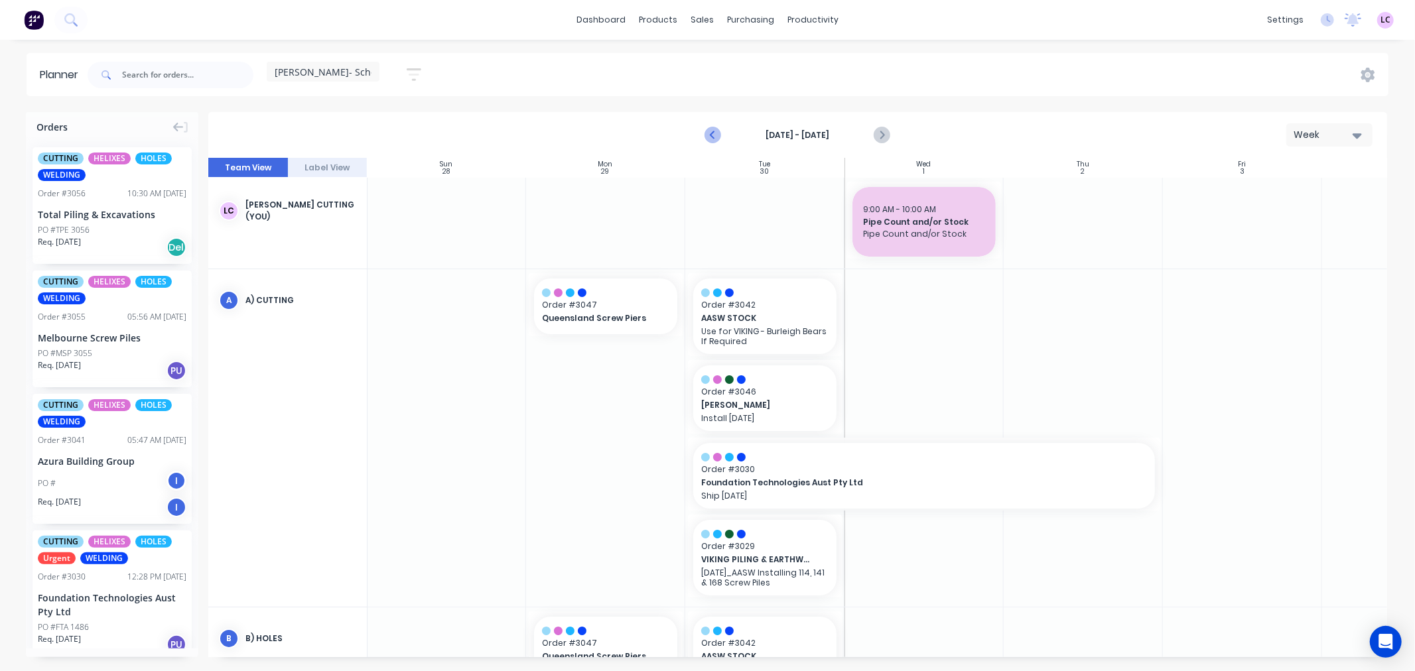
click at [713, 142] on icon "Previous page" at bounding box center [714, 135] width 16 height 16
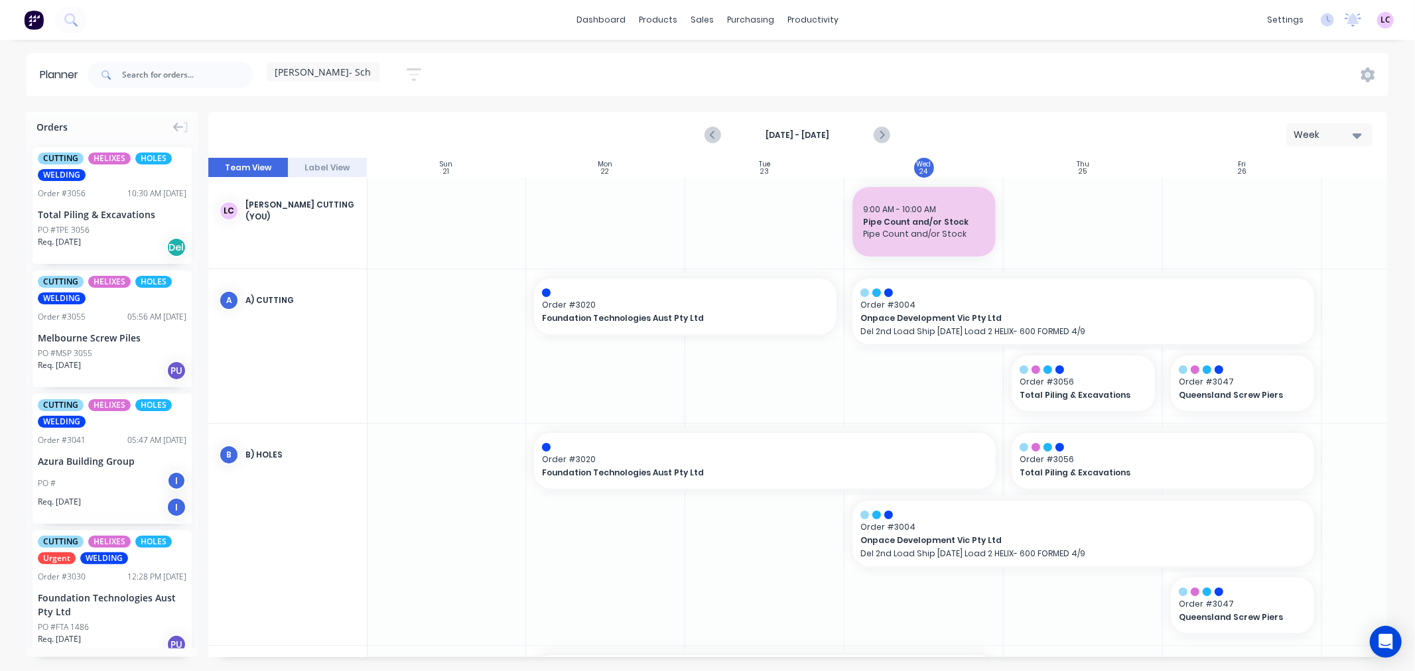
scroll to position [74, 1]
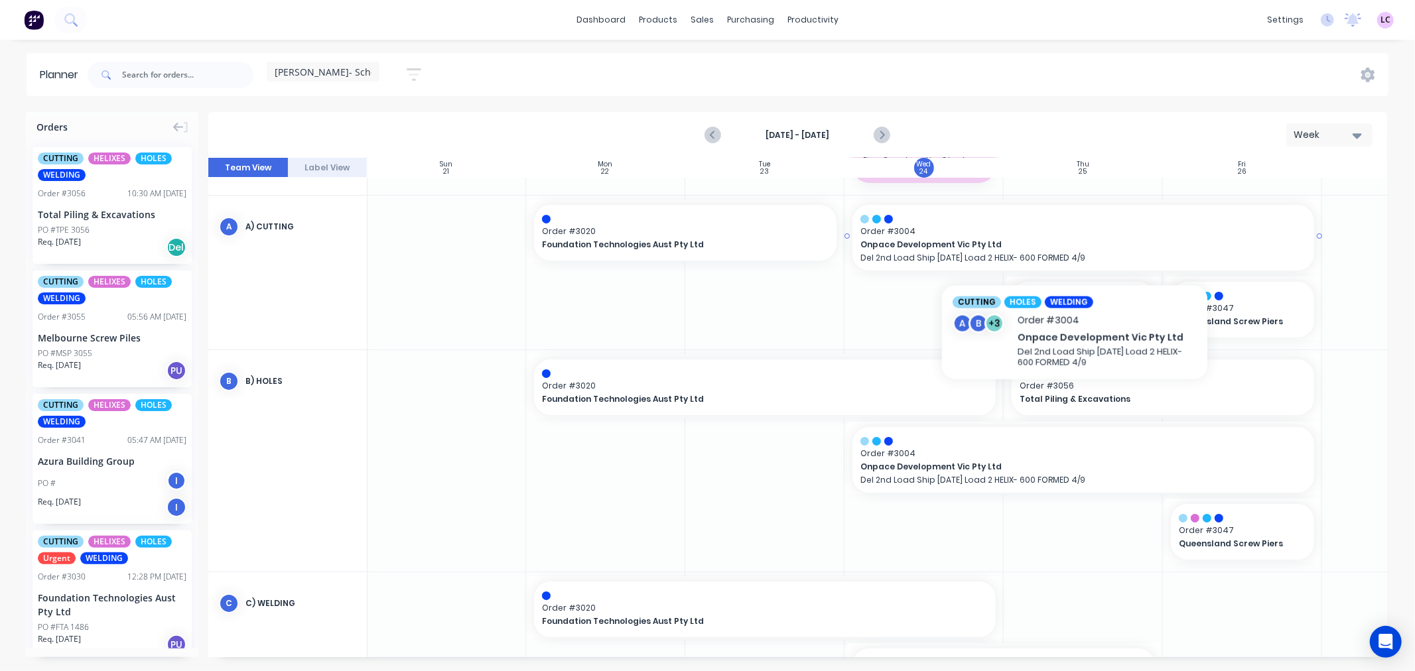
click at [1074, 248] on span "Onpace Development Vic Pty Ltd" at bounding box center [1060, 245] width 401 height 12
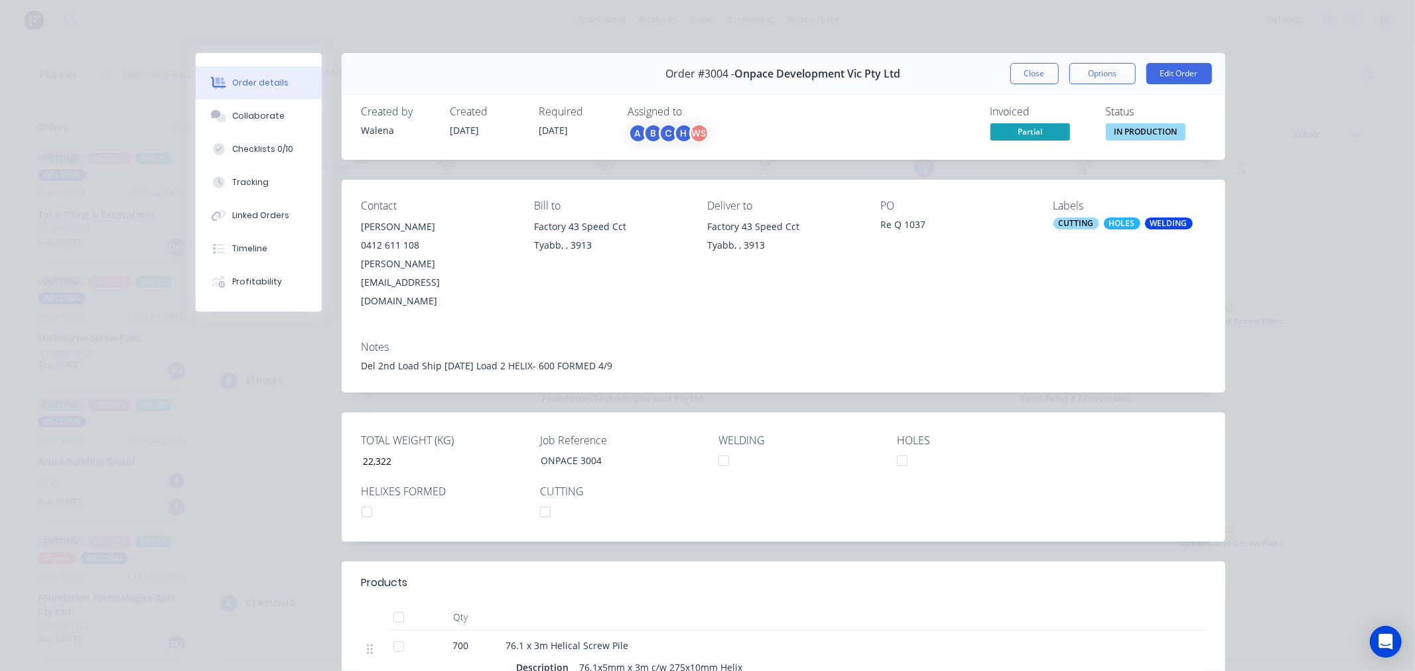
click at [360, 499] on div at bounding box center [366, 512] width 27 height 27
click at [582, 359] on div "Del 2nd Load Ship [DATE] Load 2 HELIX- 600 FORMED 4/9" at bounding box center [783, 366] width 844 height 14
click at [1179, 71] on button "Edit Order" at bounding box center [1179, 73] width 66 height 21
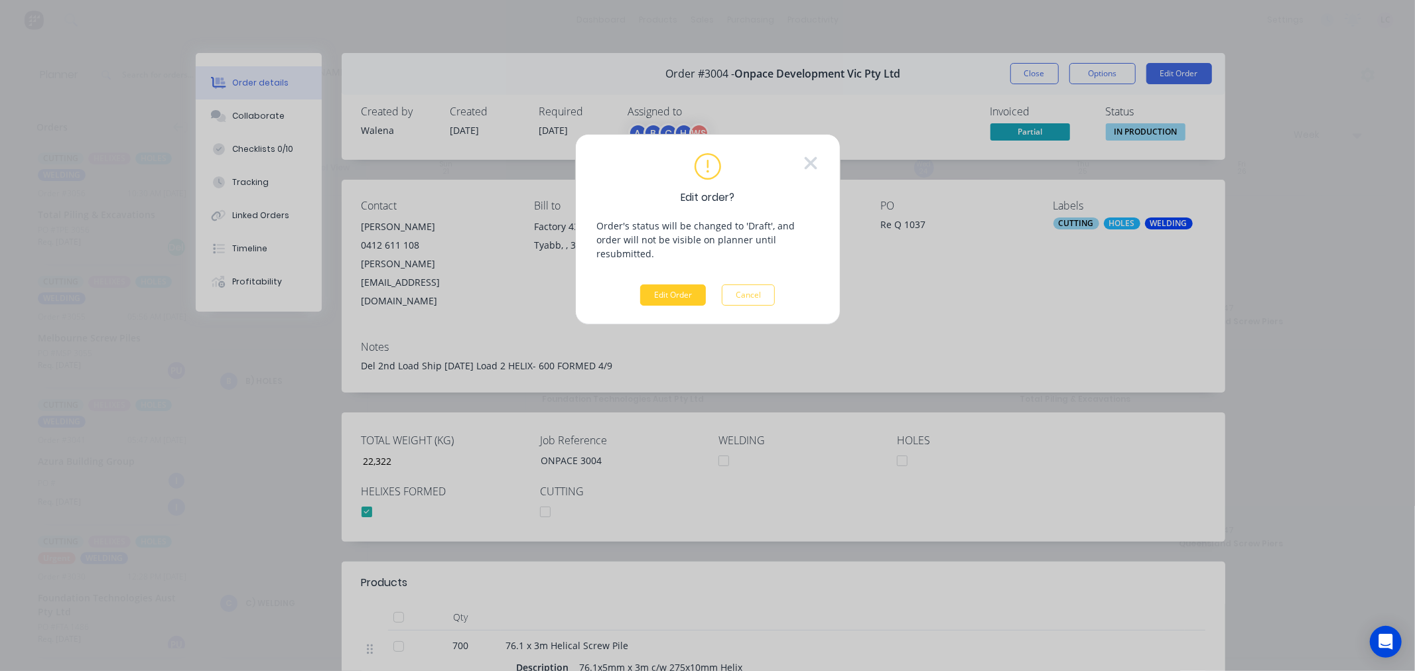
click at [690, 285] on button "Edit Order" at bounding box center [673, 295] width 66 height 21
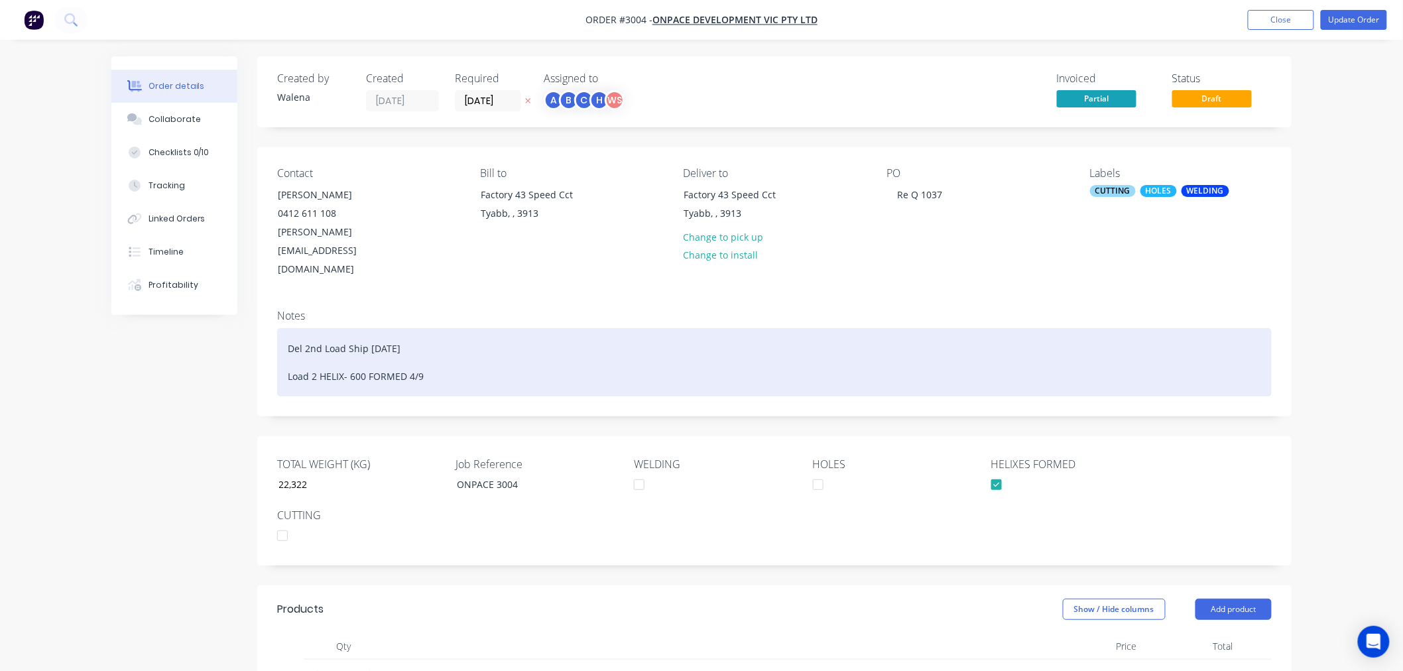
drag, startPoint x: 430, startPoint y: 339, endPoint x: 277, endPoint y: 339, distance: 153.2
click at [277, 339] on div "Del 2nd Load Ship [DATE] Load 2 HELIX- 600 FORMED 4/9" at bounding box center [774, 362] width 995 height 68
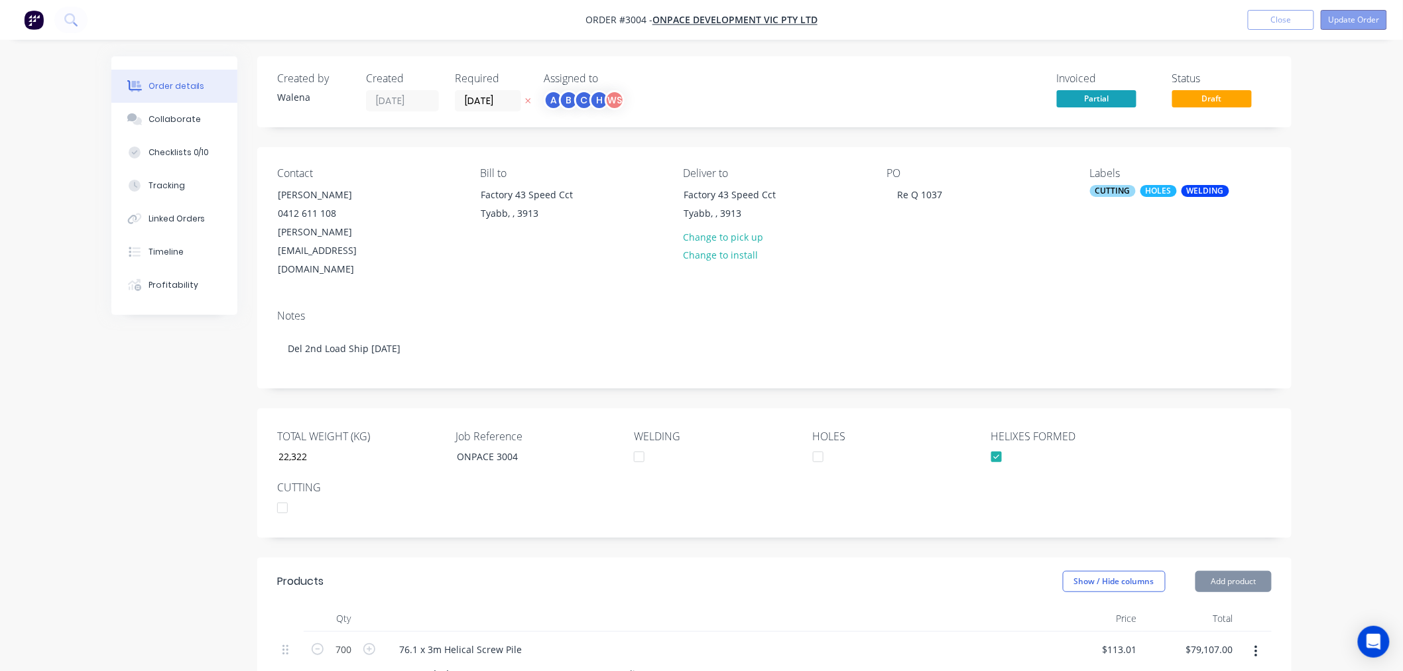
click at [1356, 14] on button "Update Order" at bounding box center [1354, 20] width 66 height 20
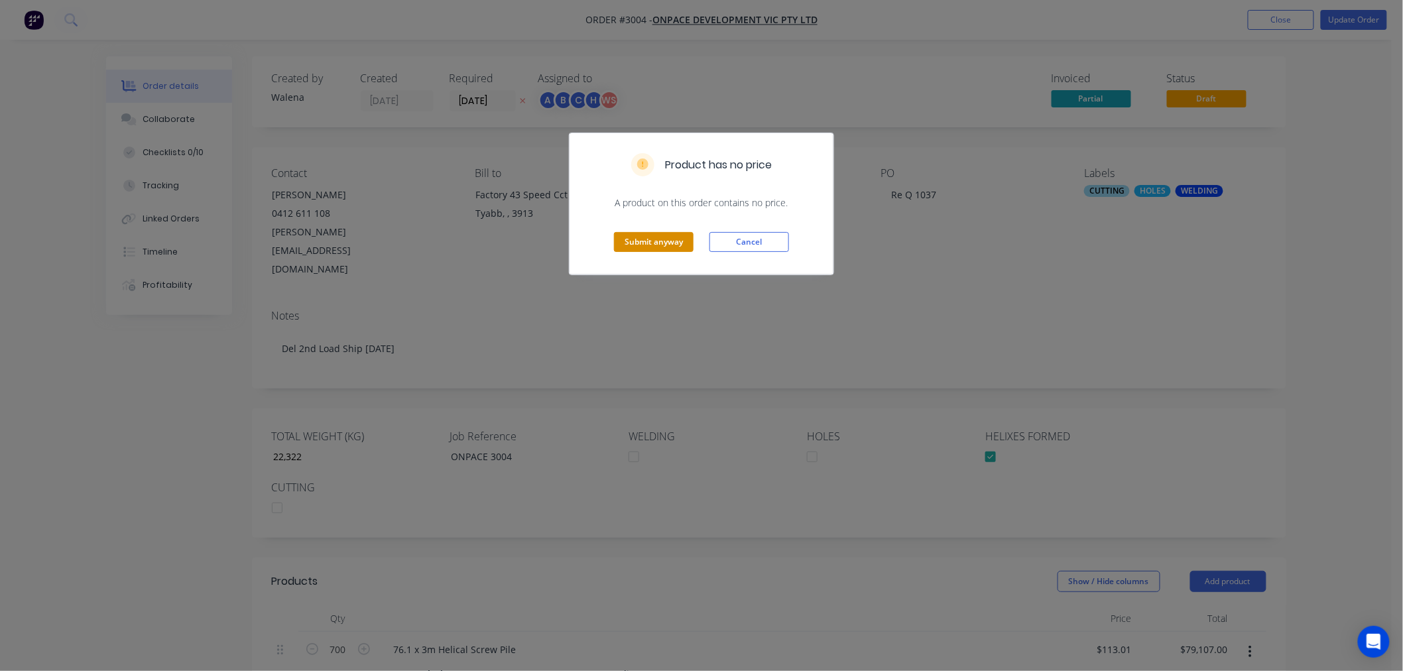
click at [661, 247] on button "Submit anyway" at bounding box center [654, 242] width 80 height 20
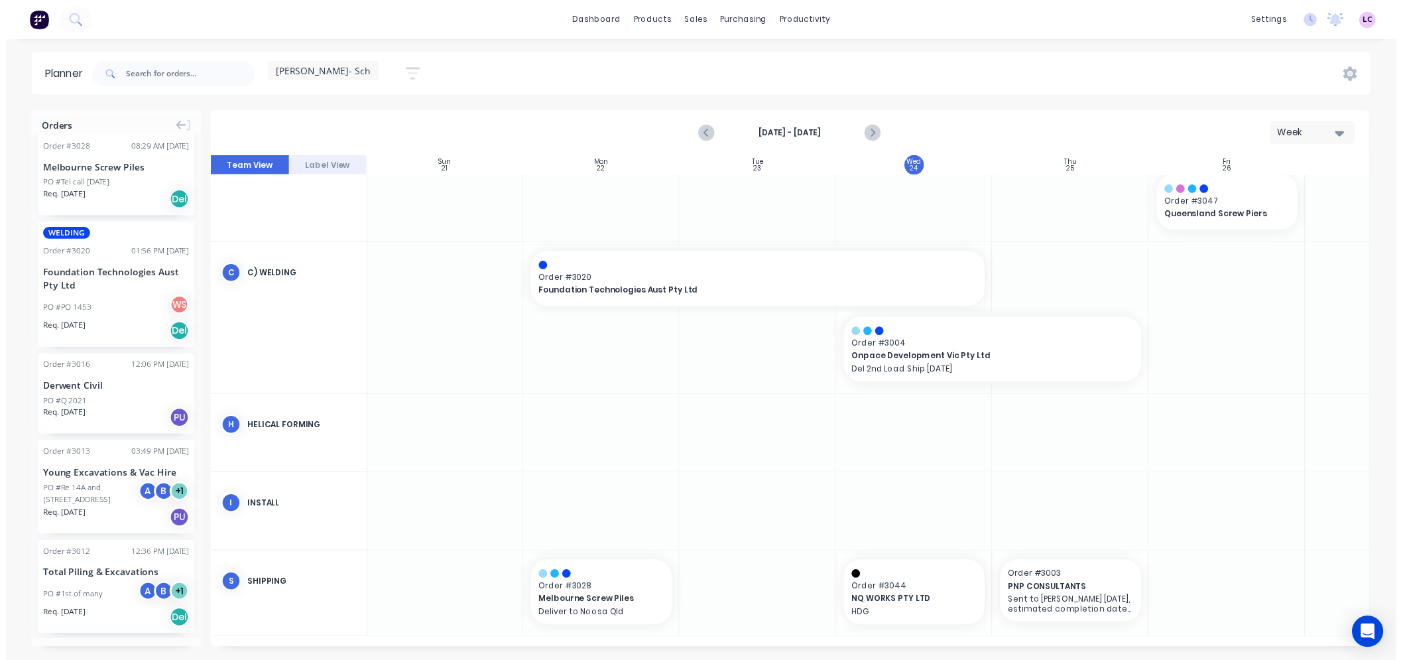
scroll to position [2403, 0]
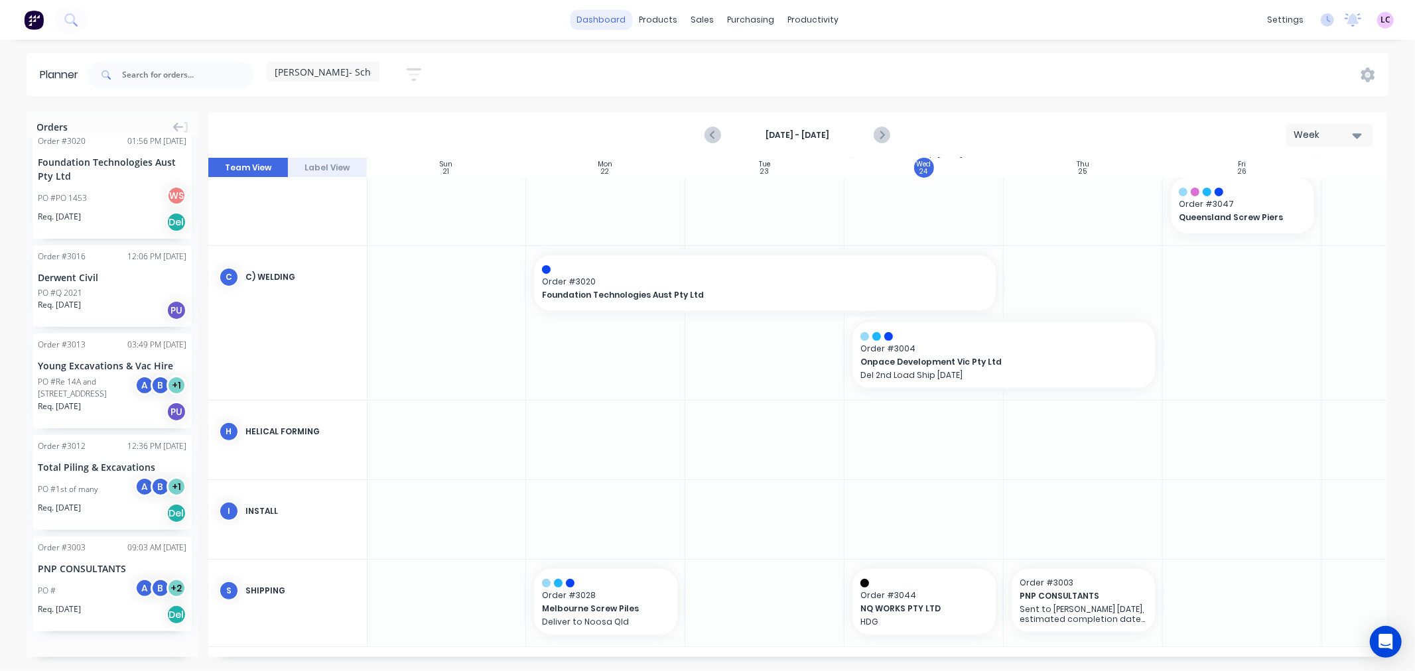
click at [619, 25] on link "dashboard" at bounding box center [601, 20] width 62 height 20
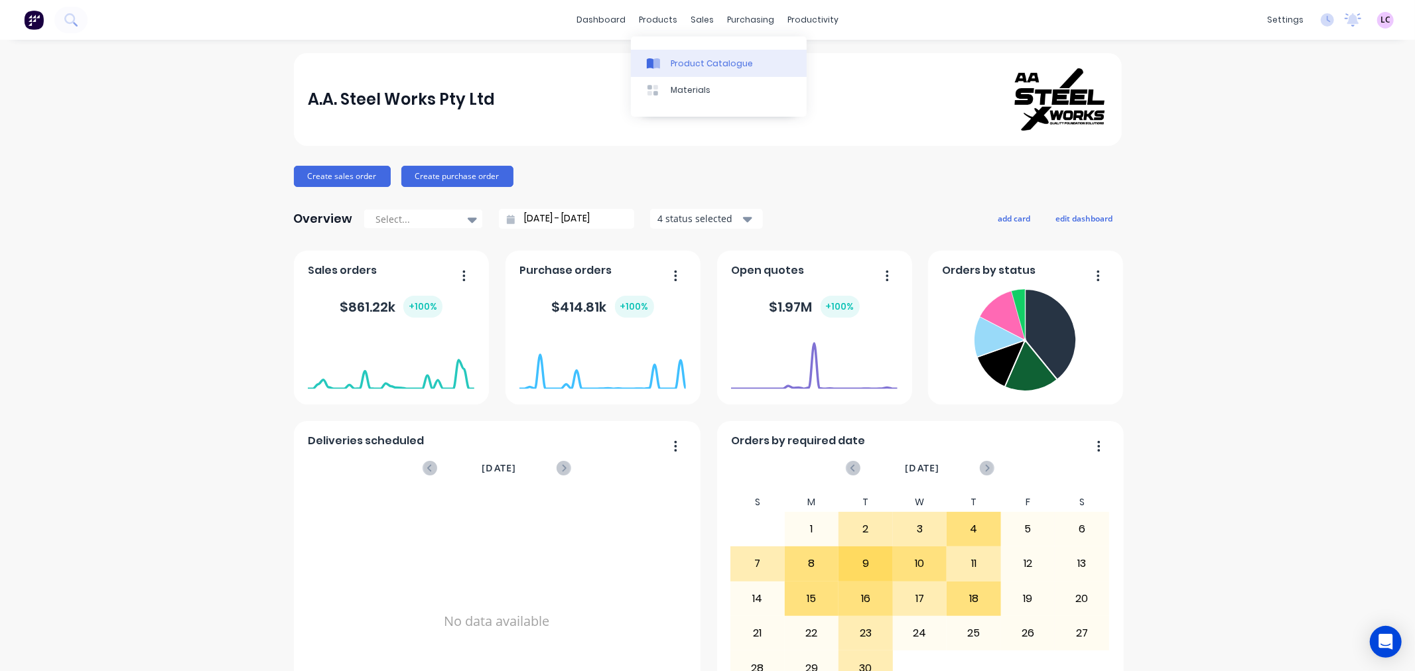
click at [677, 71] on link "Product Catalogue" at bounding box center [719, 63] width 176 height 27
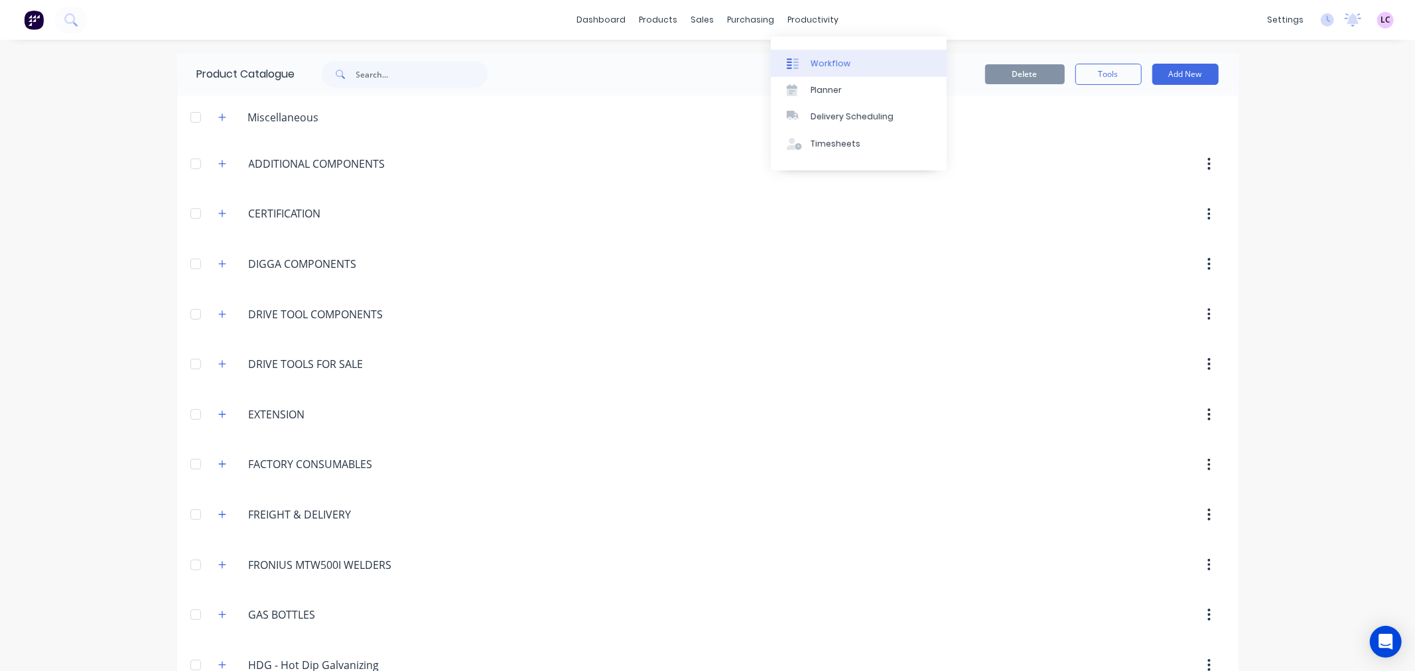
click at [796, 60] on icon at bounding box center [793, 64] width 12 height 12
